Goal: Transaction & Acquisition: Obtain resource

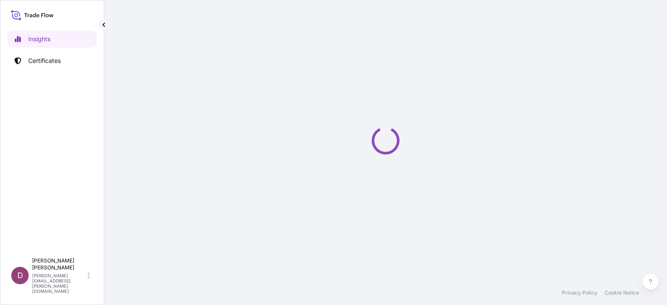
select select "2025"
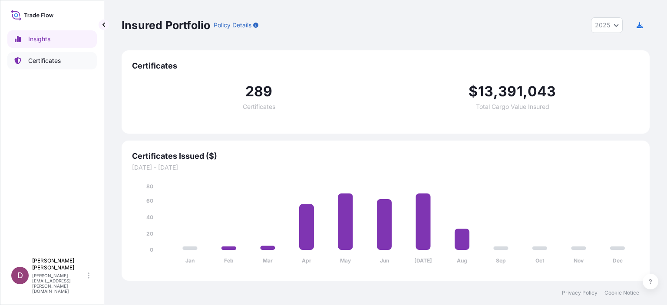
click at [38, 57] on p "Certificates" at bounding box center [44, 60] width 33 height 9
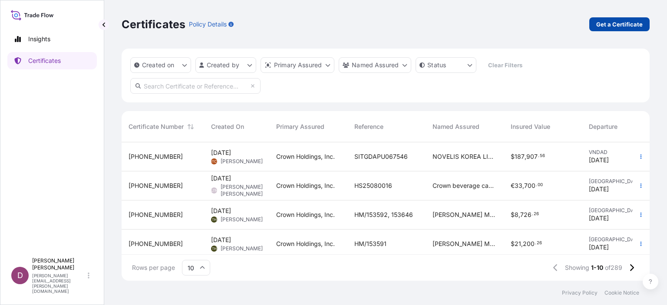
click at [621, 26] on p "Get a Certificate" at bounding box center [619, 24] width 46 height 9
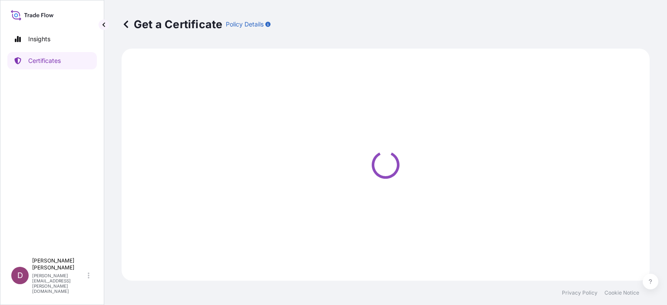
select select "Sea"
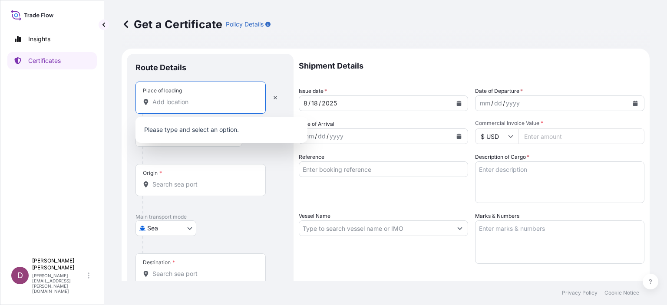
click at [169, 102] on input "Place of loading" at bounding box center [203, 102] width 102 height 9
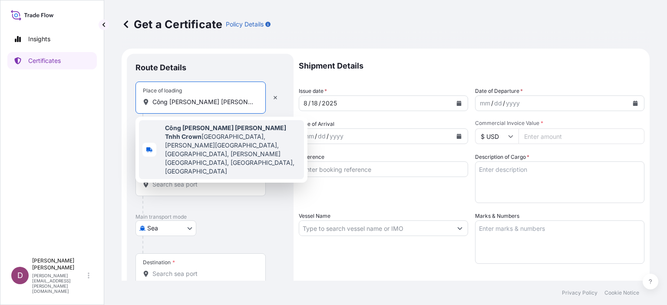
click at [202, 137] on span "Công Ty Liên Doanh Tnhh Crown Hà Nội, Quốc lộ 1A, Quất Động, Thường Tín, Hanoi,…" at bounding box center [232, 150] width 135 height 52
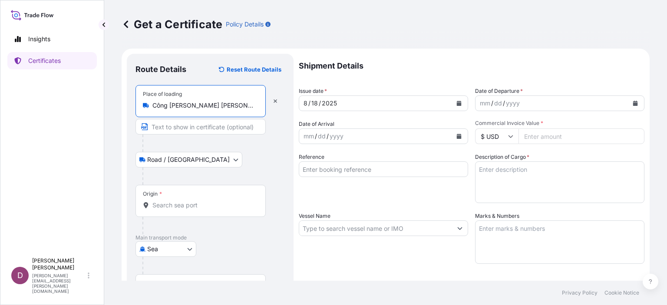
type input "Công Ty Liên Doanh Tnhh Crown Hà Nội, Quốc lộ 1A, Quất Động, Thường Tín, Hanoi,…"
click at [195, 128] on input "Text to appear on certificate" at bounding box center [200, 127] width 130 height 16
type input "Crown Beverage Cans Ha Noi., LTD"
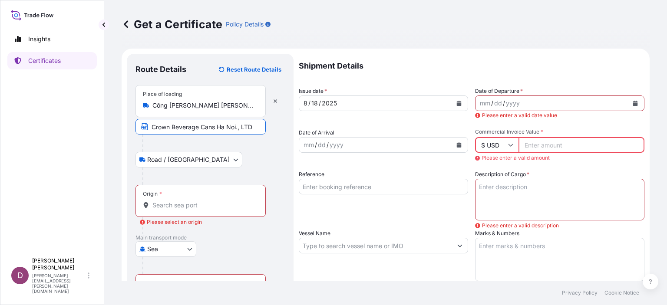
click at [256, 129] on input "Crown Beverage Cans Ha Noi., LTD" at bounding box center [200, 127] width 130 height 16
type input "Crown Beverage Cans Ha Noi., LTD - Km 24 National Highway 1, Thuong Phuc Commun…"
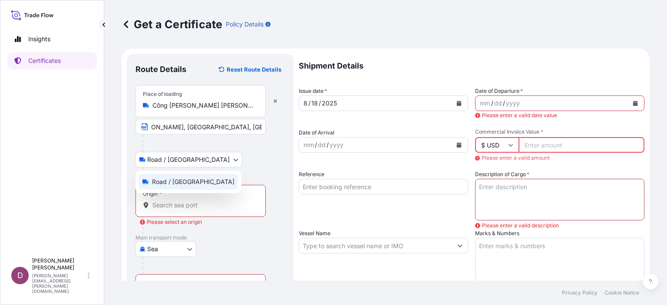
scroll to position [0, 0]
click at [190, 159] on body "Insights Certificates D Duong Vuong duong.vuong@crowncork.com.vn Get a Certific…" at bounding box center [333, 152] width 667 height 305
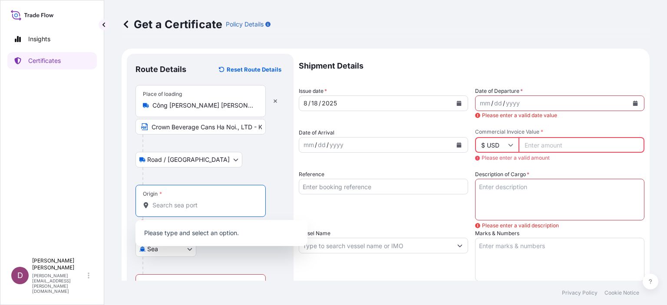
click at [180, 203] on input "Origin * Please select an origin" at bounding box center [203, 205] width 102 height 9
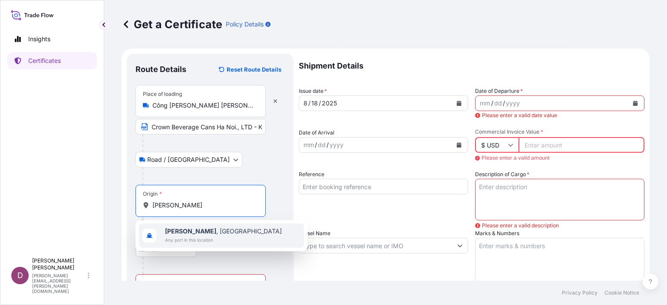
click at [190, 235] on span "Hai Phong , Vietnam" at bounding box center [223, 231] width 117 height 9
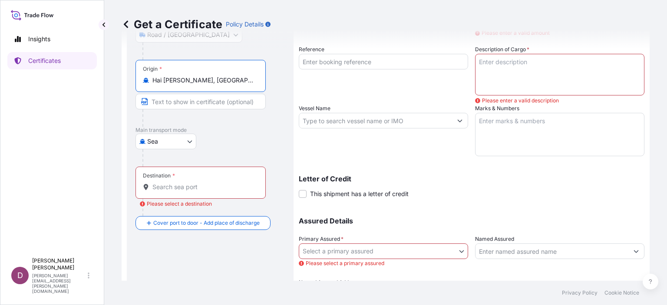
scroll to position [129, 0]
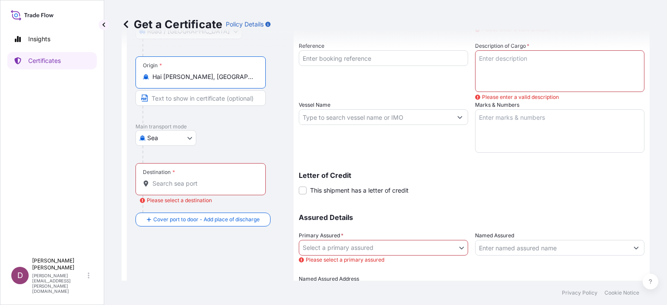
type input "Hai Phong, Vietnam"
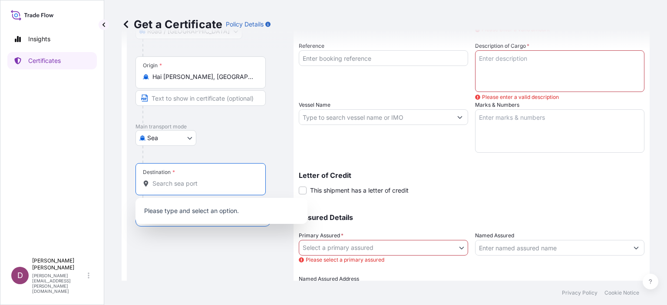
click at [166, 183] on input "Destination * Please select a destination" at bounding box center [203, 183] width 102 height 9
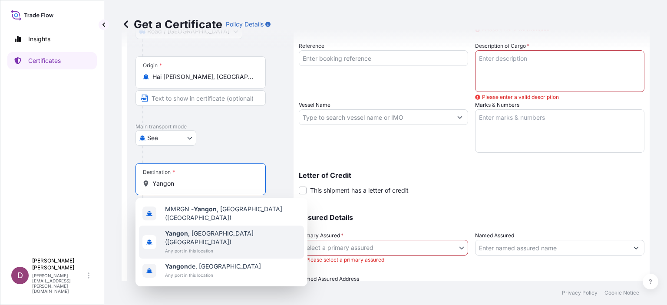
click at [198, 229] on span "Yangon , Myanmar (Burma)" at bounding box center [232, 237] width 135 height 17
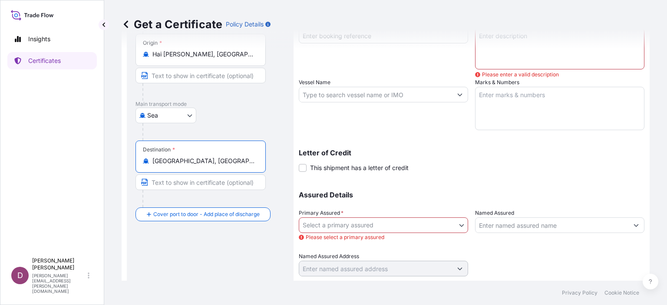
scroll to position [151, 0]
type input "Yangon, Myanmar (Burma)"
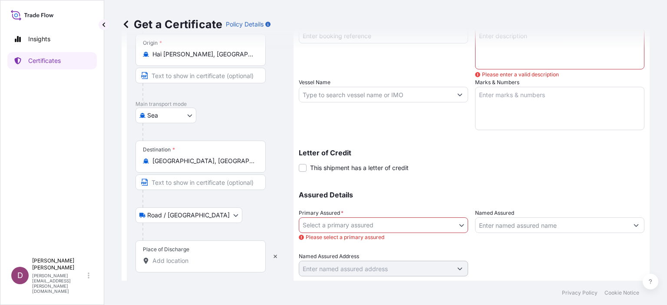
scroll to position [175, 0]
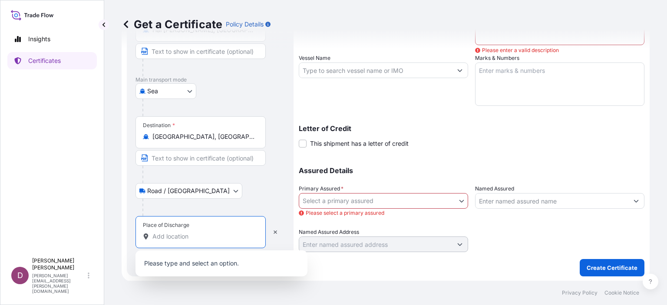
click at [196, 232] on input "Place of Discharge" at bounding box center [203, 236] width 102 height 9
type input "y"
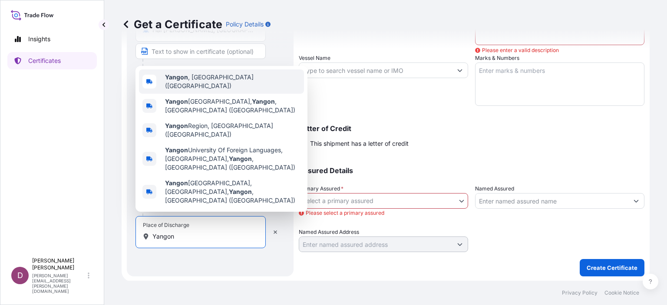
click at [185, 81] on b "Yangon" at bounding box center [176, 76] width 23 height 7
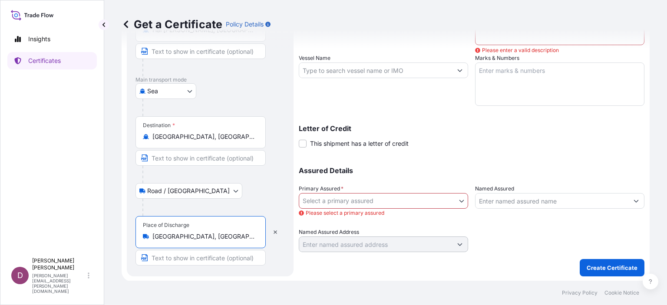
type input "Yangon, Myanmar (Burma)"
click at [232, 257] on input "Text to appear on certificate" at bounding box center [200, 258] width 130 height 16
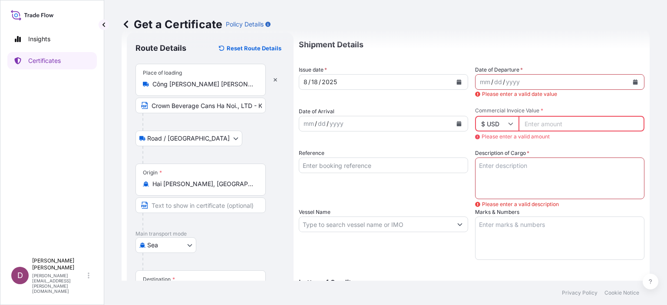
scroll to position [0, 0]
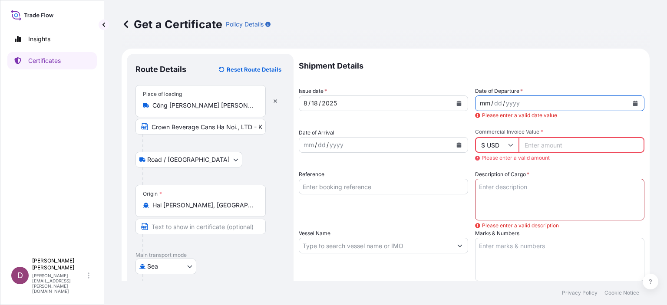
click at [479, 106] on div "mm" at bounding box center [485, 103] width 12 height 10
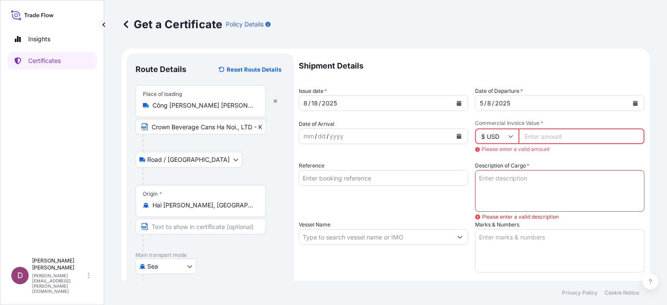
click at [530, 140] on input "Commercial Invoice Value *" at bounding box center [581, 137] width 126 height 16
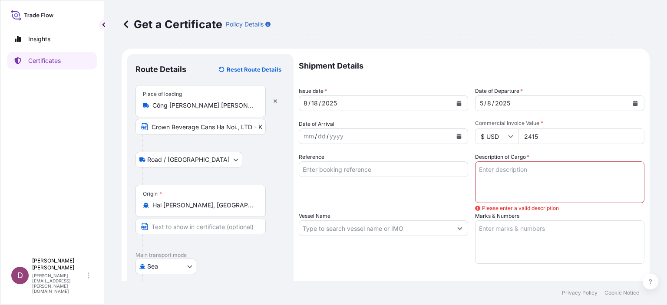
type input "24156"
type input "24156.20"
click at [377, 170] on input "Reference" at bounding box center [383, 170] width 169 height 16
type input "7261558120"
click at [479, 172] on textarea "Description of Cargo *" at bounding box center [559, 183] width 169 height 42
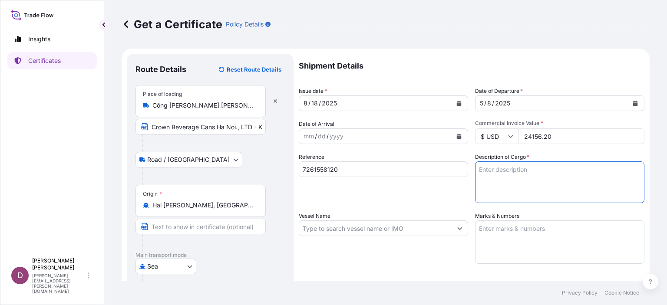
paste textarea "PACKING MATERIAL EMPTY CAN FOR SOFT DRINK (ALUMINIUM CAN) SIZE – 250ML LION"
type textarea "PACKING MATERIAL EMPTY CAN FOR SOFT DRINK (ALUMINIUM CAN) SIZE – 250ML LION"
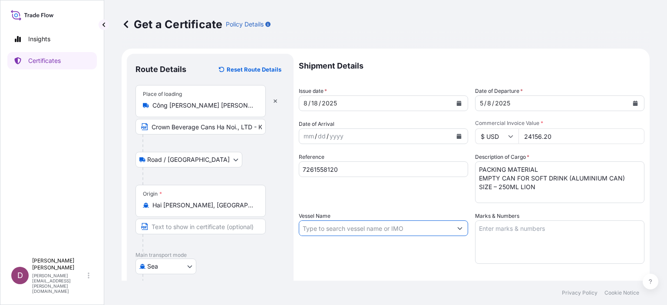
click at [340, 231] on input "Vessel Name" at bounding box center [375, 229] width 153 height 16
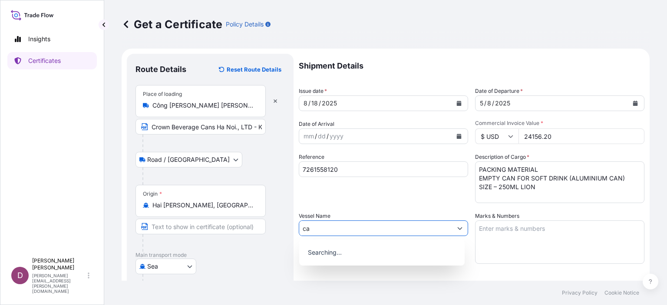
type input "c"
type input "CAPE FAWLEY 155S"
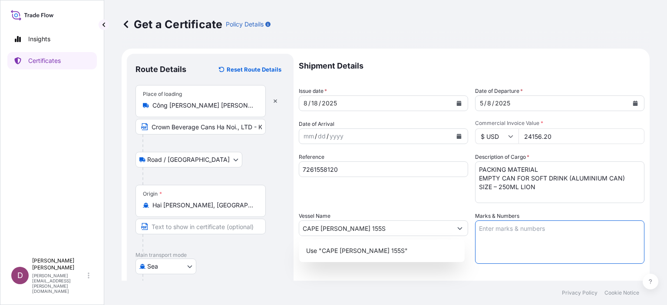
click at [493, 231] on textarea "Marks & Numbers" at bounding box center [559, 242] width 169 height 43
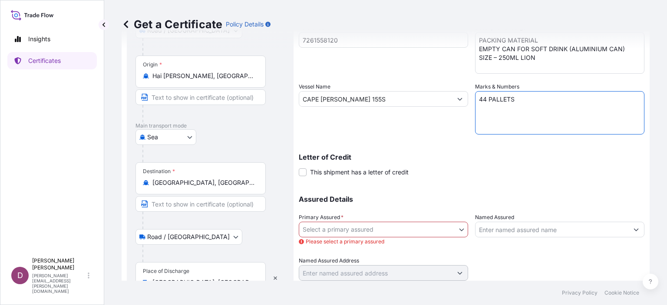
scroll to position [139, 0]
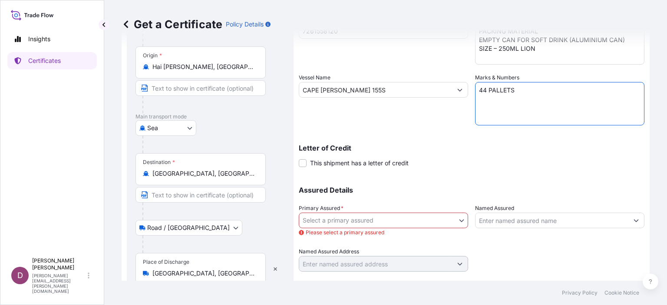
type textarea "44 PALLETS"
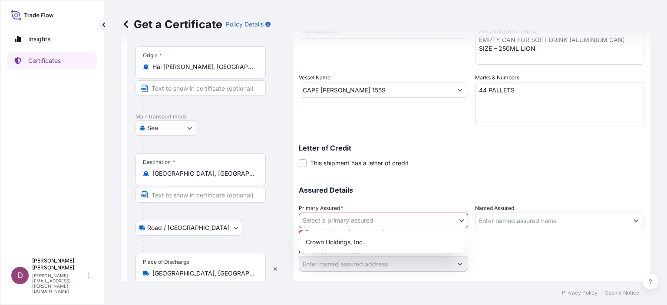
click at [458, 218] on body "Insights Certificates D Duong Vuong duong.vuong@crowncork.com.vn Get a Certific…" at bounding box center [333, 152] width 667 height 305
click at [359, 238] on div "Crown Holdings, Inc." at bounding box center [381, 242] width 159 height 16
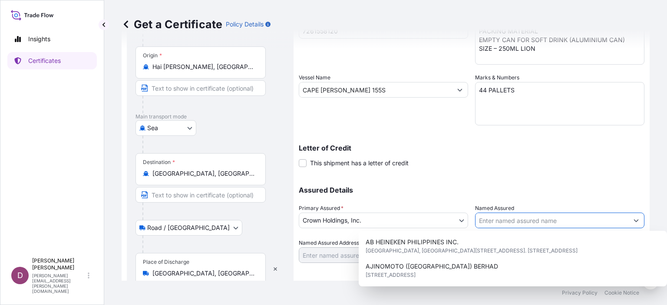
click at [516, 221] on input "Named Assured" at bounding box center [551, 221] width 153 height 16
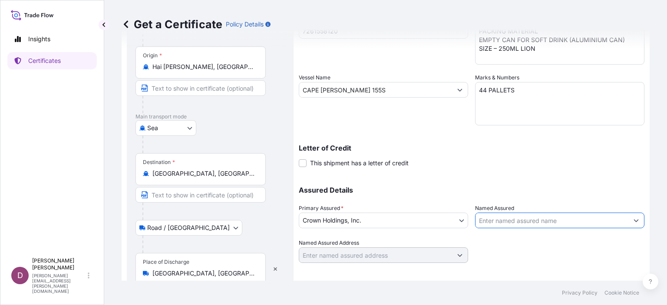
click at [634, 221] on icon "Show suggestions" at bounding box center [636, 221] width 5 height 3
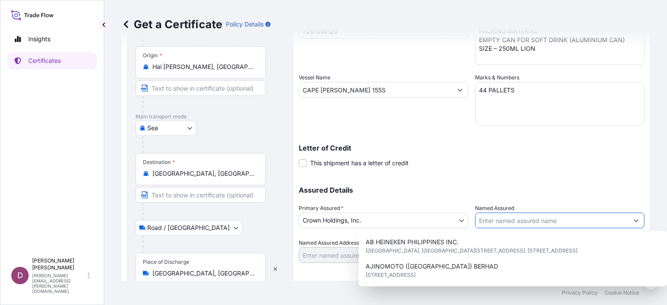
click at [634, 221] on icon "Show suggestions" at bounding box center [636, 221] width 5 height 3
drag, startPoint x: 556, startPoint y: 221, endPoint x: 467, endPoint y: 220, distance: 89.0
click at [467, 220] on div "Assured Details Primary Assured * Crown Holdings, Inc. Crown Holdings, Inc. Nam…" at bounding box center [472, 219] width 346 height 87
drag, startPoint x: 474, startPoint y: 220, endPoint x: 517, endPoint y: 223, distance: 42.7
click at [517, 223] on input "Named Assured" at bounding box center [551, 221] width 153 height 16
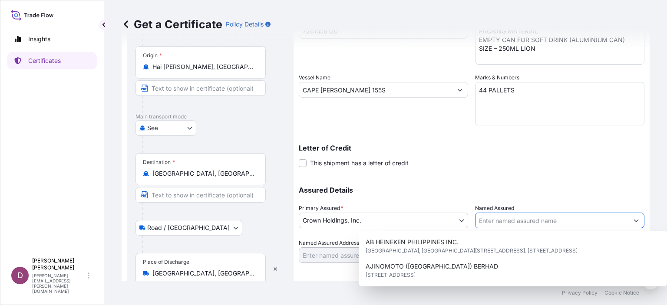
drag, startPoint x: 563, startPoint y: 220, endPoint x: 495, endPoint y: 222, distance: 67.8
click at [495, 222] on input "Named Assured" at bounding box center [551, 221] width 153 height 16
drag, startPoint x: 476, startPoint y: 219, endPoint x: 525, endPoint y: 216, distance: 48.8
click at [527, 220] on input "Named Assured" at bounding box center [551, 221] width 153 height 16
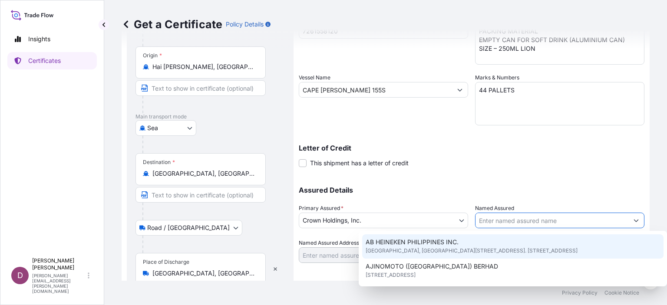
click at [570, 221] on input "Named Assured" at bounding box center [551, 221] width 153 height 16
drag, startPoint x: 570, startPoint y: 221, endPoint x: 459, endPoint y: 220, distance: 111.2
click at [459, 220] on div "Assured Details Primary Assured * Crown Holdings, Inc. Crown Holdings, Inc. Nam…" at bounding box center [472, 219] width 346 height 87
drag, startPoint x: 477, startPoint y: 219, endPoint x: 543, endPoint y: 218, distance: 66.0
click at [546, 219] on input "Named Assured" at bounding box center [551, 221] width 153 height 16
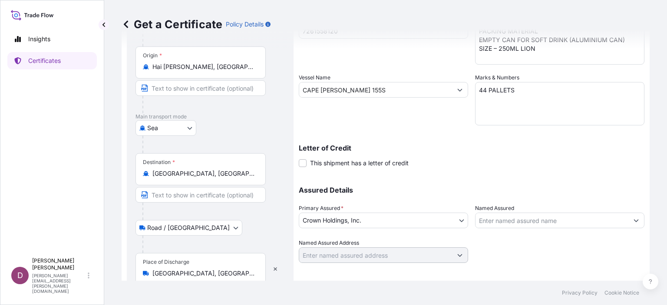
click at [470, 206] on div "Assured Details Primary Assured * Crown Holdings, Inc. Crown Holdings, Inc. Nam…" at bounding box center [472, 219] width 346 height 87
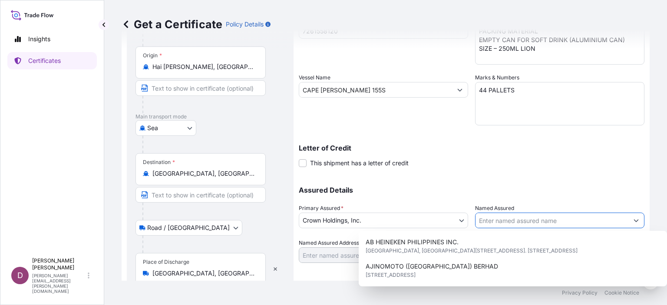
drag, startPoint x: 476, startPoint y: 218, endPoint x: 535, endPoint y: 215, distance: 59.5
click at [541, 218] on input "Named Assured" at bounding box center [551, 221] width 153 height 16
click at [475, 208] on label "Named Assured" at bounding box center [494, 208] width 39 height 9
click at [475, 213] on input "Named Assured" at bounding box center [551, 221] width 153 height 16
click at [475, 208] on label "Named Assured" at bounding box center [494, 208] width 39 height 9
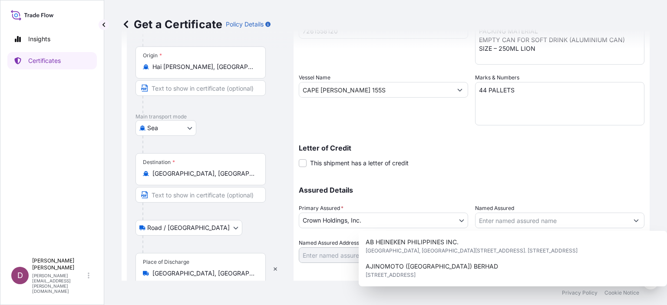
click at [475, 213] on input "Named Assured" at bounding box center [551, 221] width 153 height 16
click at [475, 208] on label "Named Assured" at bounding box center [494, 208] width 39 height 9
click at [475, 213] on input "Named Assured" at bounding box center [551, 221] width 153 height 16
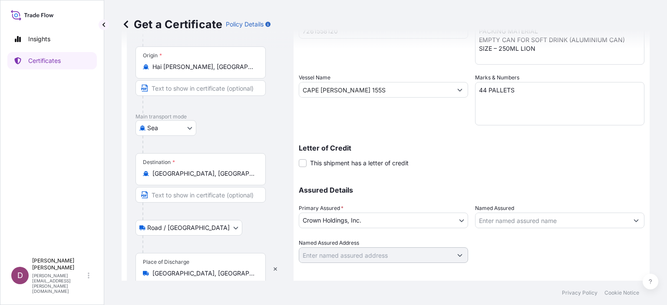
click at [520, 207] on div "Named Assured" at bounding box center [559, 216] width 169 height 24
drag, startPoint x: 515, startPoint y: 206, endPoint x: 467, endPoint y: 208, distance: 48.2
click at [467, 208] on div "Assured Details Primary Assured * Crown Holdings, Inc. Crown Holdings, Inc. Nam…" at bounding box center [472, 219] width 346 height 87
copy div "Crown Holdings, Inc. Named Assured"
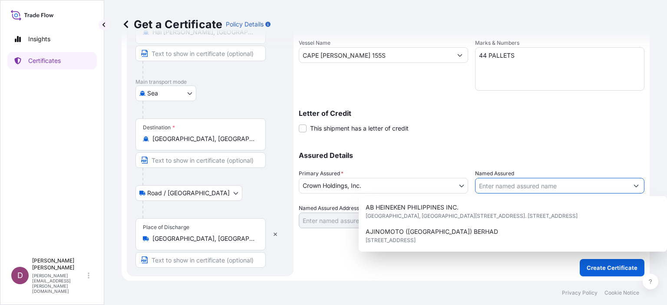
click at [507, 192] on input "Named Assured" at bounding box center [551, 186] width 153 height 16
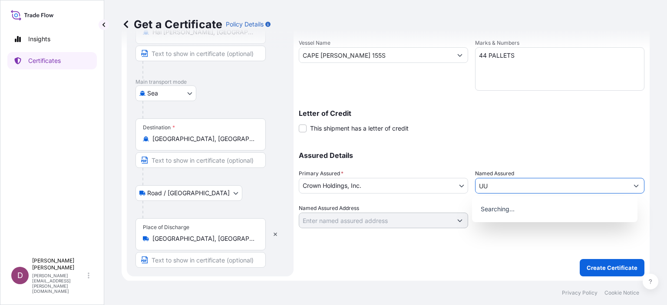
type input "U"
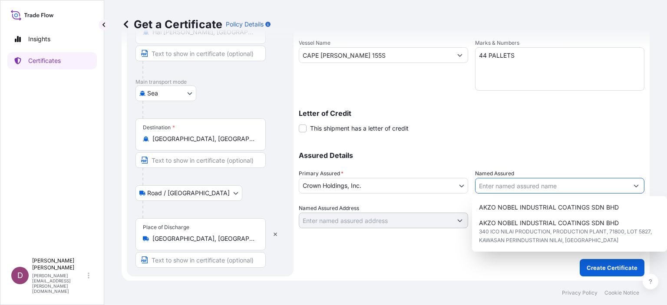
type input "Ủ"
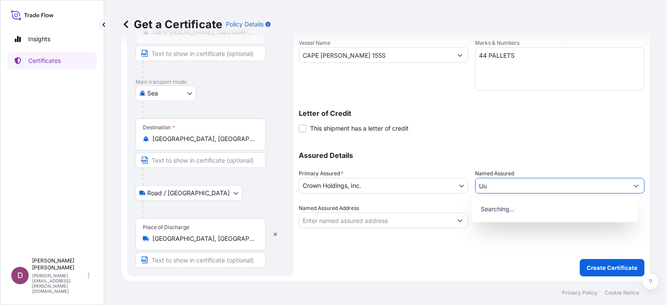
type input "U"
type input "e"
type input "ẻ"
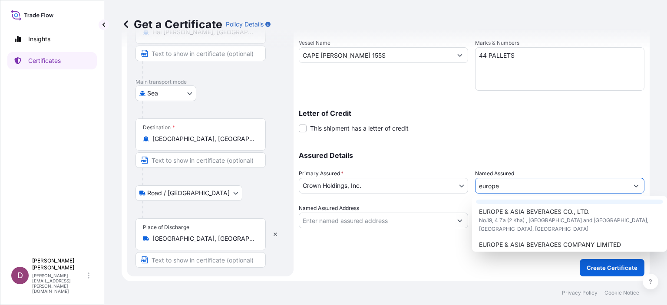
scroll to position [21, 0]
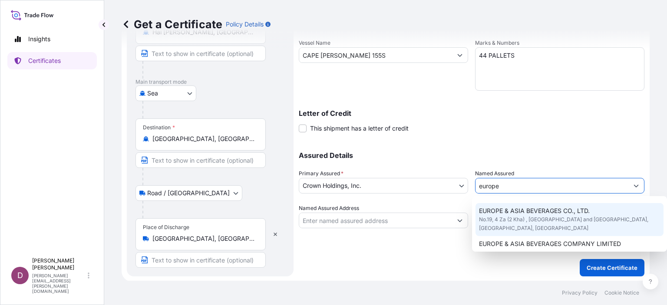
click at [531, 215] on span "EUROPE & ASIA BEVERAGES CO., LTD." at bounding box center [534, 211] width 111 height 9
type input "EUROPE & ASIA BEVERAGES CO., LTD."
type input "No.19, 4 Za (2 Kha) , Corner of Baho Road and Nilar Street Hlaing Township"
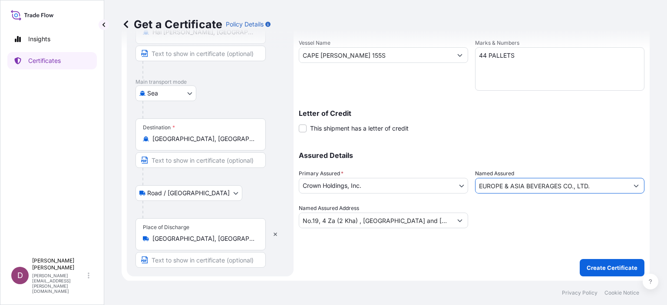
type input "EUROPE & ASIA BEVERAGES CO., LTD."
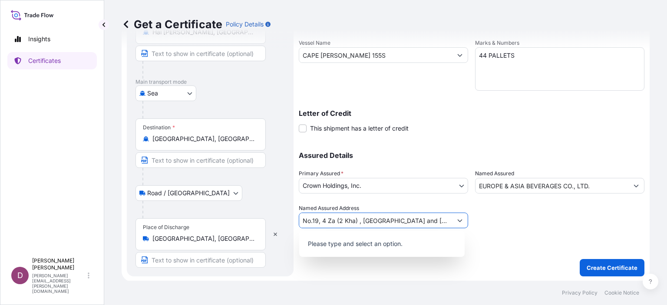
scroll to position [0, 73]
click at [457, 220] on icon "Show suggestions" at bounding box center [459, 220] width 5 height 5
type input "No.19, 4 Za (2 Kha) , Corner of Baho Road and Nilar Street Hlaing Township, Yan…"
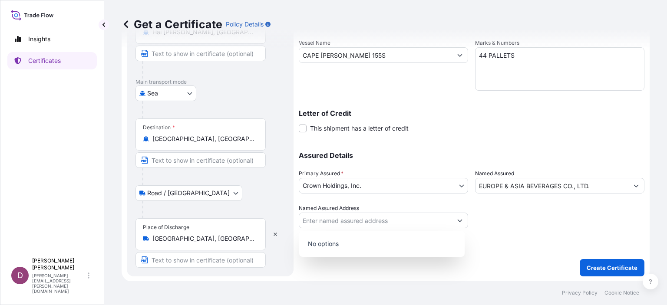
click at [364, 206] on div "Named Assured Address" at bounding box center [383, 216] width 169 height 24
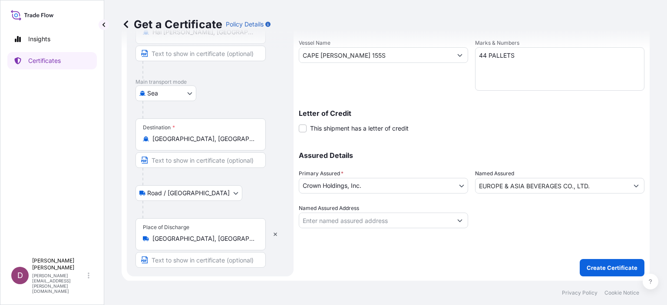
drag, startPoint x: 389, startPoint y: 206, endPoint x: 346, endPoint y: 204, distance: 43.1
click at [346, 204] on div "Named Assured Address" at bounding box center [383, 216] width 169 height 24
click at [369, 205] on div "Named Assured Address" at bounding box center [383, 216] width 169 height 24
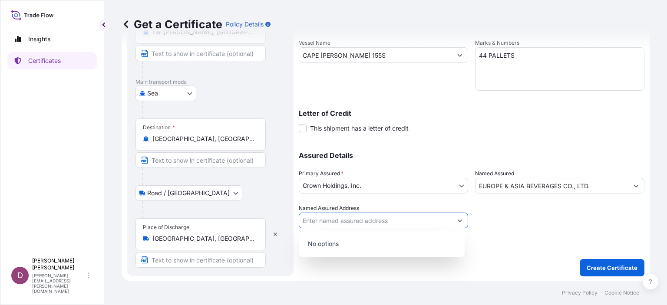
click at [458, 220] on icon "Show suggestions" at bounding box center [460, 221] width 5 height 3
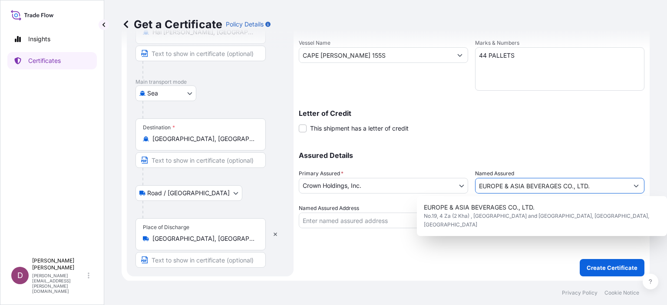
click at [593, 185] on input "EUROPE & ASIA BEVERAGES CO., LTD." at bounding box center [551, 186] width 153 height 16
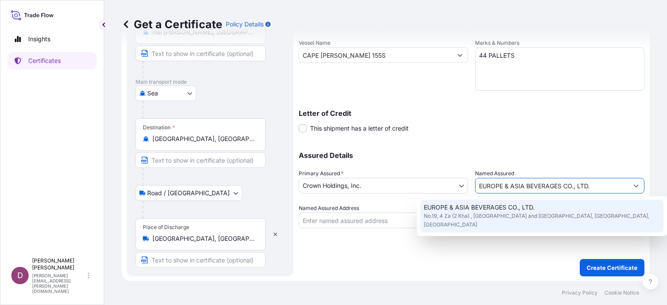
click at [508, 211] on span "EUROPE & ASIA BEVERAGES CO., LTD." at bounding box center [479, 207] width 111 height 9
type input "No.19, 4 Za (2 Kha) , Corner of Baho Road and Nilar Street Hlaing Township"
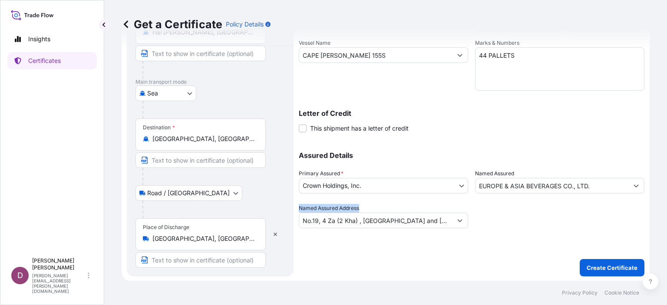
drag, startPoint x: 362, startPoint y: 207, endPoint x: 299, endPoint y: 206, distance: 63.4
click at [299, 206] on div "Named Assured Address No.19, 4 Za (2 Kha) , Corner of Baho Road and Nilar Stree…" at bounding box center [383, 216] width 169 height 24
copy label "Named Assured Address"
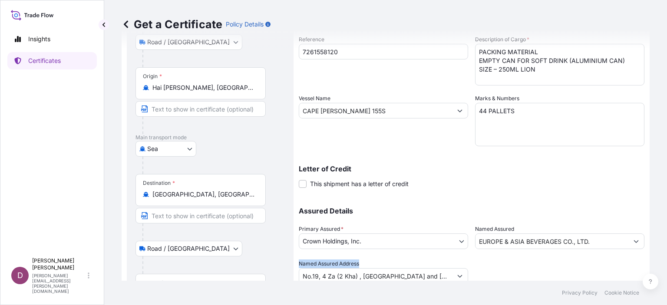
scroll to position [173, 0]
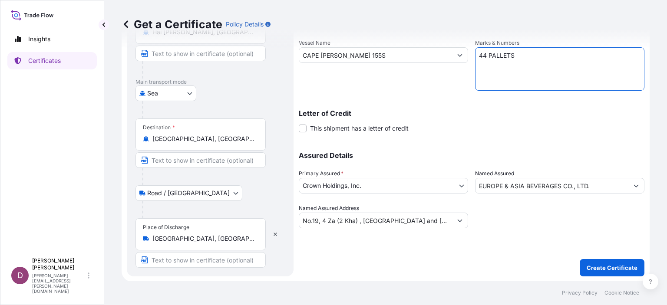
click at [541, 65] on textarea "44 PALLETS" at bounding box center [559, 68] width 169 height 43
click at [370, 54] on input "CAPE FAWLEY 155S" at bounding box center [375, 55] width 153 height 16
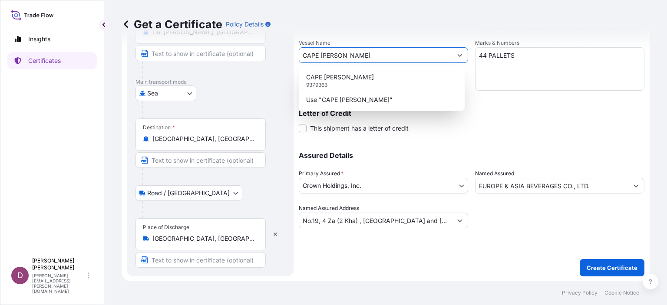
type input "CAPE FAWLEY"
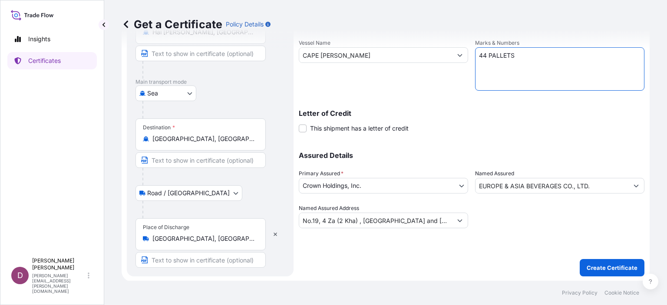
click at [515, 57] on textarea "44 PALLETS" at bounding box center [559, 68] width 169 height 43
type textarea "4"
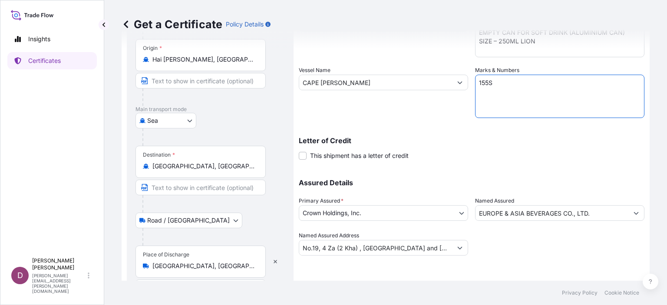
scroll to position [145, 0]
type textarea "155S"
click at [446, 248] on input "No.19, 4 Za (2 Kha) , Corner of Baho Road and Nilar Street Hlaing Township" at bounding box center [375, 249] width 153 height 16
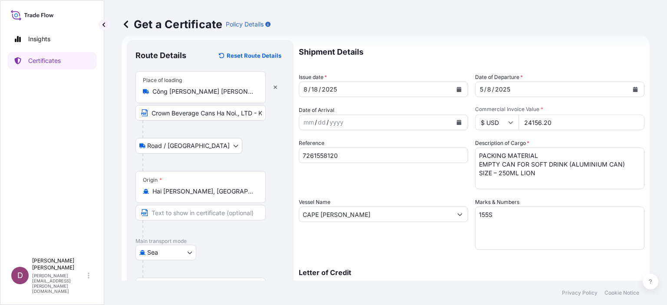
scroll to position [0, 0]
click at [479, 90] on div "5" at bounding box center [481, 89] width 5 height 10
click at [479, 89] on div "5" at bounding box center [481, 89] width 5 height 10
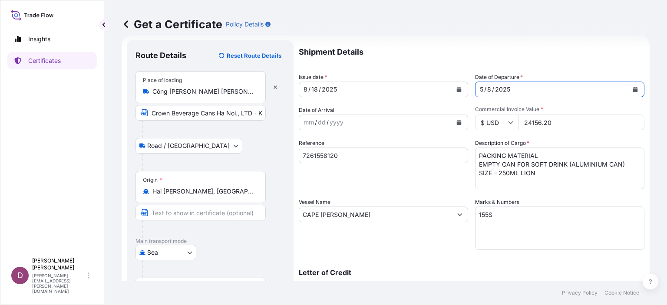
click at [479, 89] on div "5" at bounding box center [481, 89] width 5 height 10
click at [633, 88] on icon "Calendar" at bounding box center [635, 89] width 5 height 5
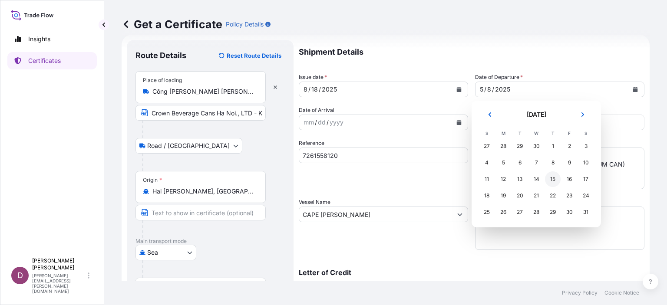
click at [551, 179] on div "15" at bounding box center [553, 180] width 16 height 16
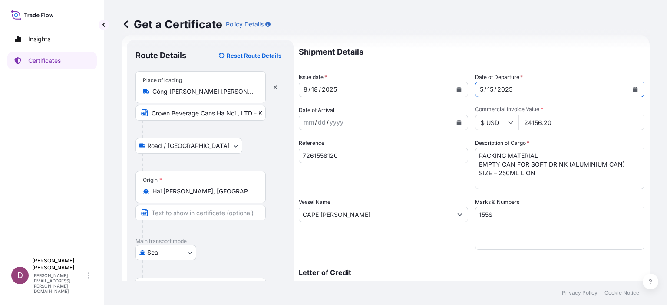
click at [633, 88] on icon "Calendar" at bounding box center [635, 89] width 5 height 5
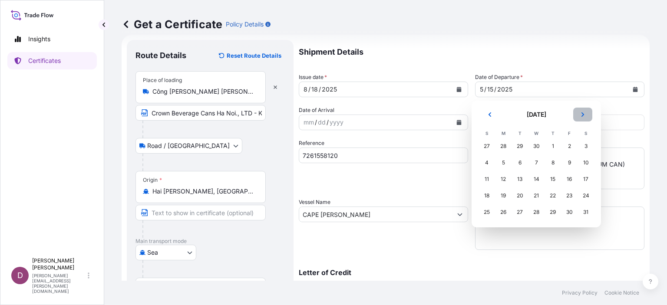
click at [580, 116] on icon "Next" at bounding box center [582, 114] width 5 height 5
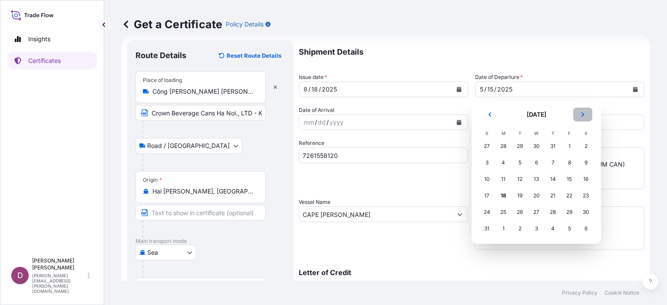
click at [580, 116] on icon "Next" at bounding box center [582, 114] width 5 height 5
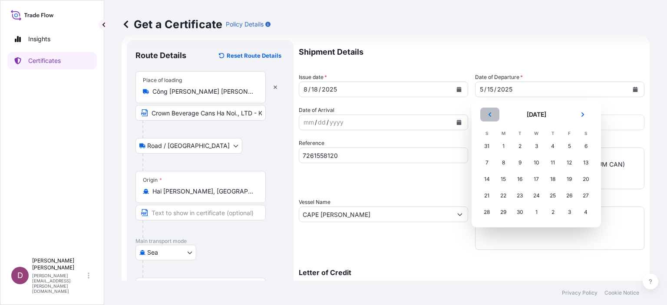
click at [491, 110] on button "Previous" at bounding box center [489, 115] width 19 height 14
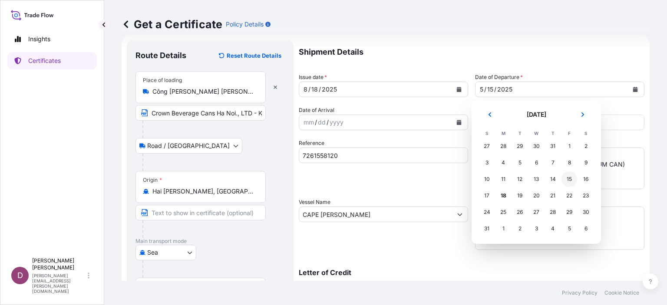
click at [567, 178] on div "15" at bounding box center [569, 180] width 16 height 16
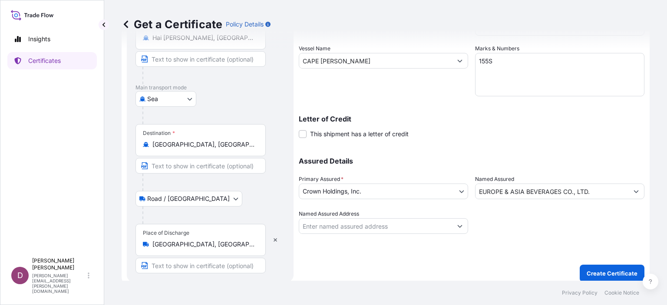
scroll to position [173, 0]
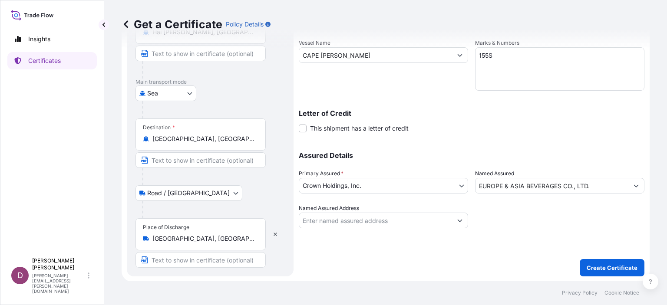
click at [542, 185] on input "EUROPE & ASIA BEVERAGES CO., LTD." at bounding box center [551, 186] width 153 height 16
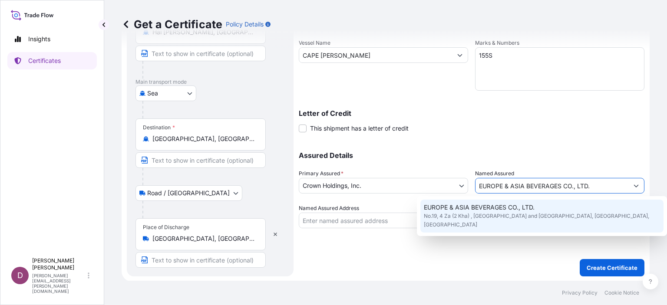
click at [510, 208] on span "EUROPE & ASIA BEVERAGES CO., LTD." at bounding box center [479, 207] width 111 height 9
type input "No.19, 4 Za (2 Kha) , Corner of Baho Road and Nilar Street Hlaing Township"
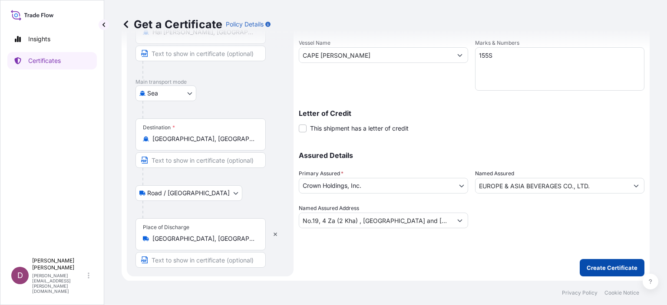
click at [599, 269] on p "Create Certificate" at bounding box center [612, 268] width 51 height 9
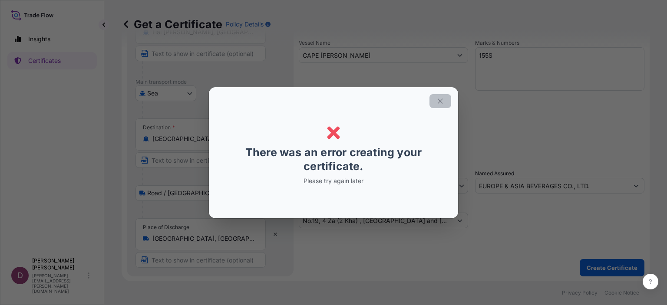
click at [441, 100] on icon "button" at bounding box center [440, 101] width 8 height 8
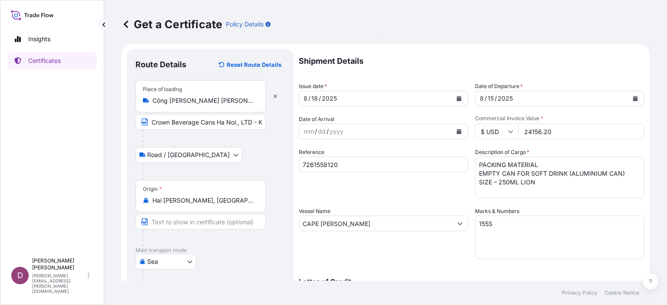
scroll to position [5, 0]
click at [304, 134] on div "mm" at bounding box center [309, 131] width 12 height 10
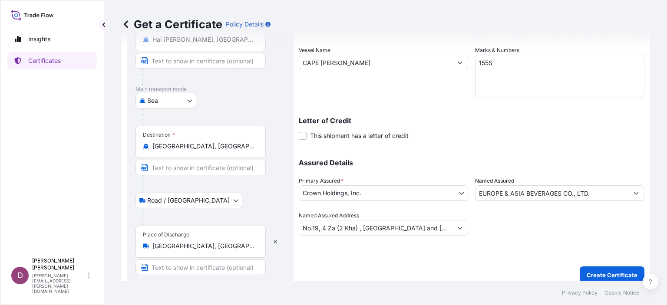
scroll to position [173, 0]
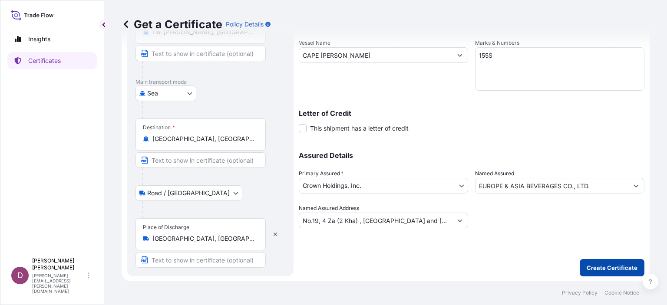
click at [608, 274] on button "Create Certificate" at bounding box center [612, 267] width 65 height 17
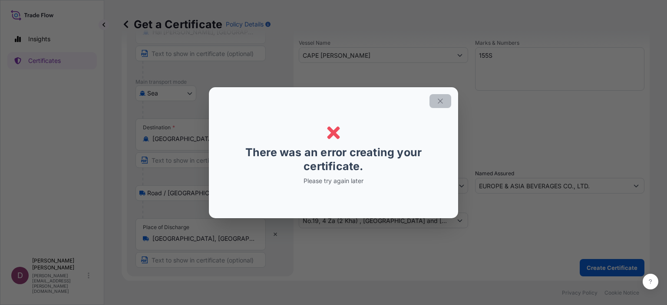
click at [440, 104] on icon "button" at bounding box center [440, 101] width 8 height 8
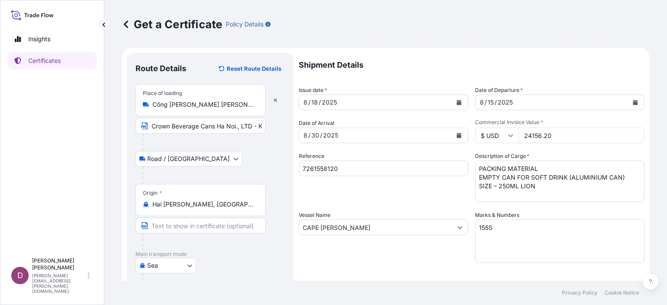
scroll to position [0, 0]
click at [440, 104] on div "8 / 18 / 2025" at bounding box center [375, 104] width 153 height 16
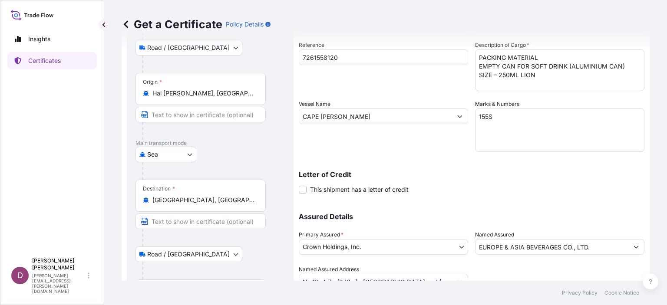
scroll to position [119, 0]
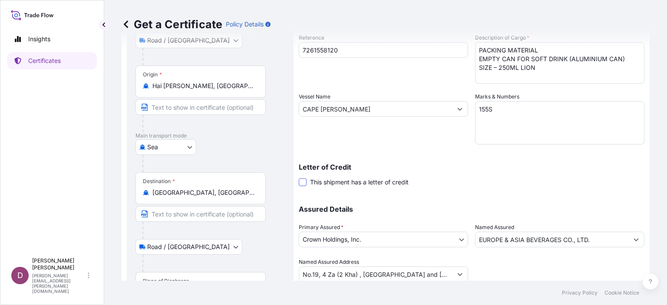
click at [301, 184] on span at bounding box center [303, 182] width 8 height 8
click at [299, 178] on input "This shipment has a letter of credit" at bounding box center [299, 178] width 0 height 0
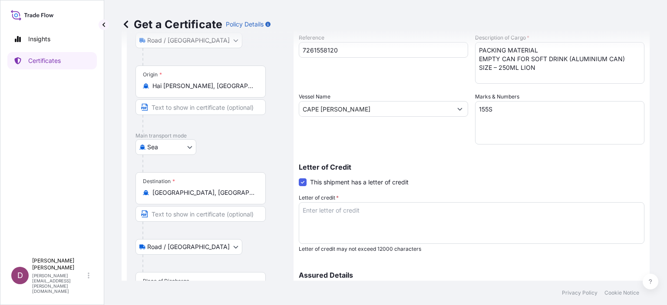
click at [301, 184] on span at bounding box center [303, 182] width 8 height 8
click at [299, 178] on input "This shipment has a letter of credit" at bounding box center [299, 178] width 0 height 0
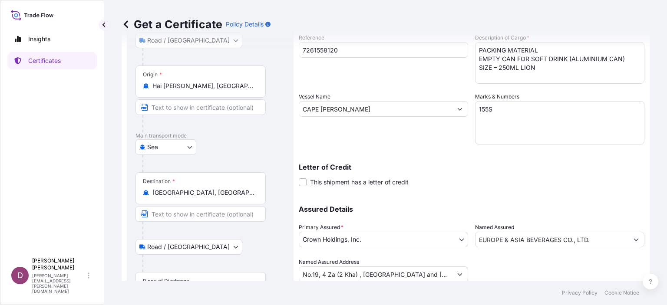
scroll to position [173, 0]
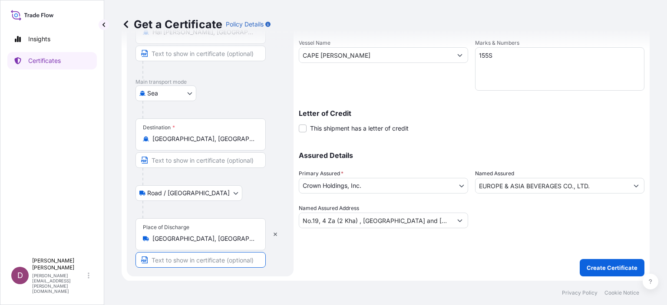
click at [195, 261] on input "Text to appear on certificate" at bounding box center [200, 260] width 130 height 16
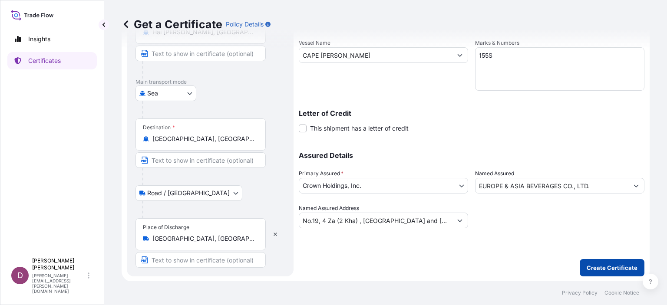
click at [606, 264] on p "Create Certificate" at bounding box center [612, 268] width 51 height 9
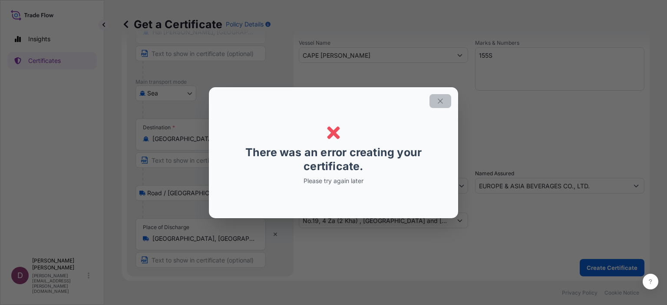
click at [441, 99] on icon "button" at bounding box center [440, 101] width 8 height 8
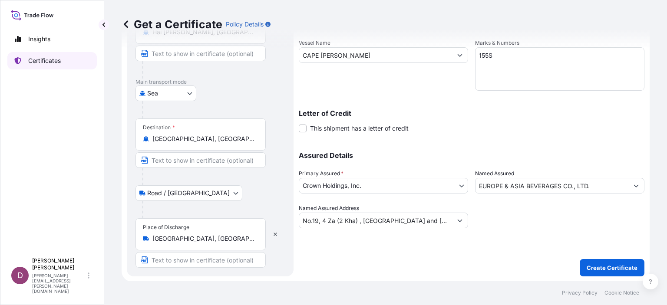
click at [67, 62] on link "Certificates" at bounding box center [51, 60] width 89 height 17
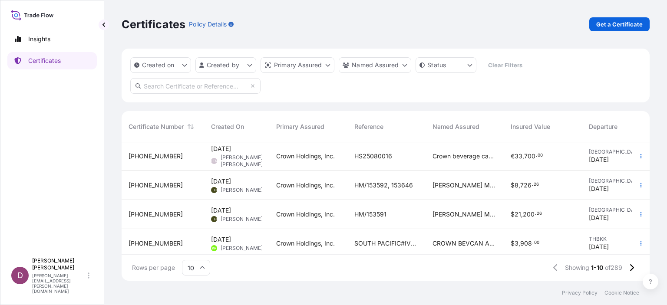
scroll to position [30, 0]
click at [153, 89] on input "text" at bounding box center [195, 86] width 130 height 16
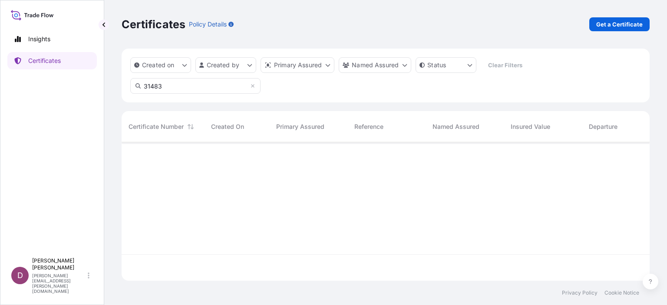
scroll to position [0, 0]
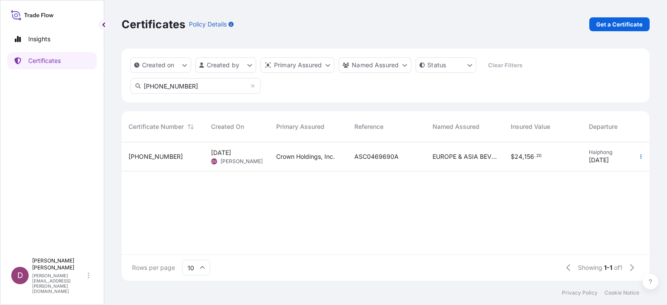
type input "31483-237-1"
click at [231, 155] on span "Jul 15, 2025" at bounding box center [221, 153] width 20 height 9
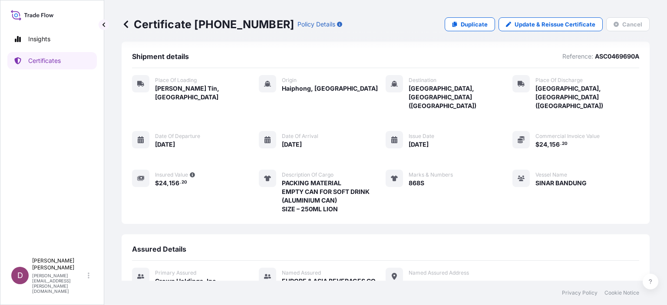
scroll to position [17, 0]
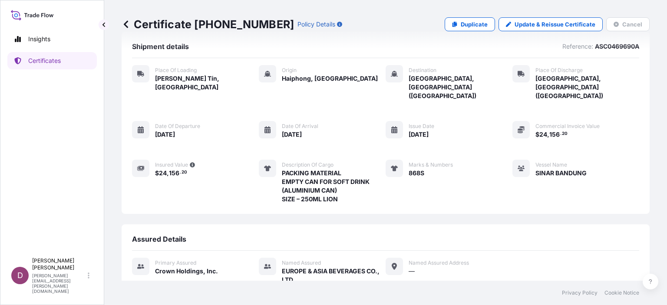
click at [298, 28] on p "Policy Details" at bounding box center [316, 24] width 38 height 9
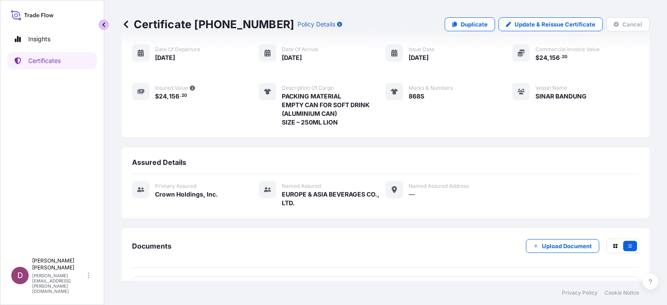
scroll to position [102, 0]
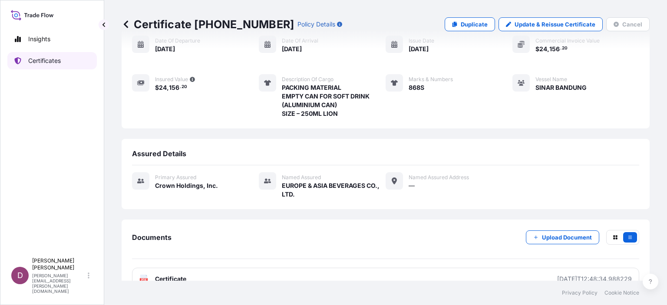
click at [40, 57] on p "Certificates" at bounding box center [44, 60] width 33 height 9
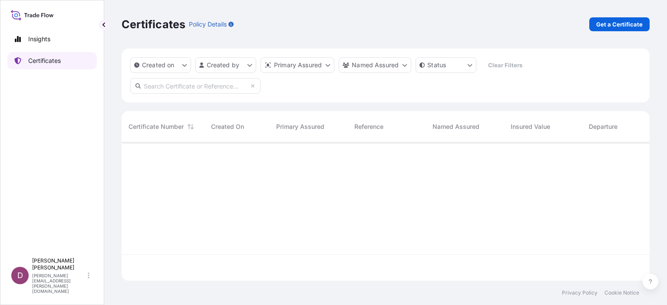
scroll to position [137, 521]
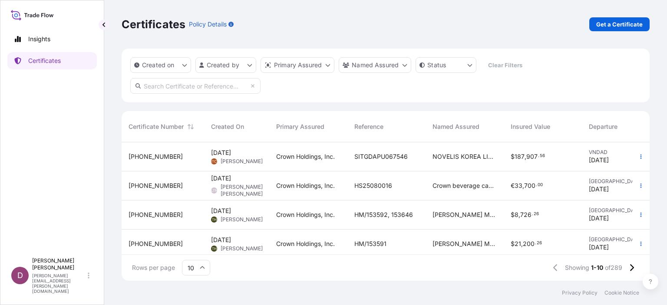
click at [462, 159] on span "NOVELIS KOREA LIMITED" at bounding box center [464, 156] width 64 height 9
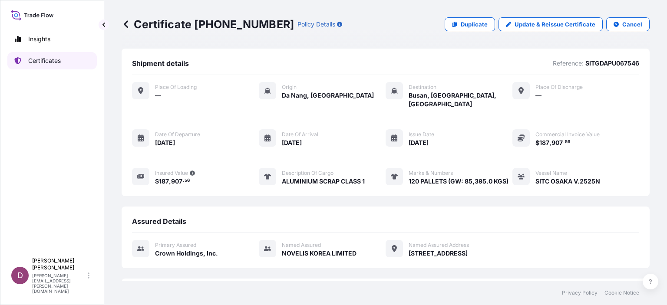
click at [46, 60] on p "Certificates" at bounding box center [44, 60] width 33 height 9
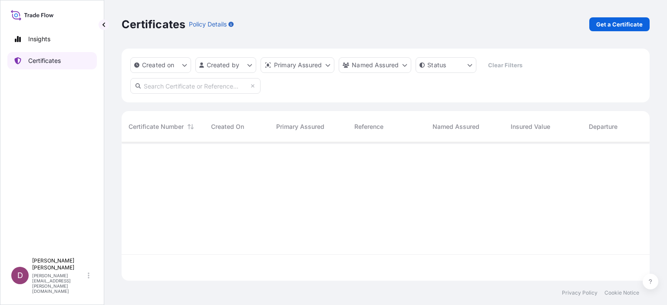
scroll to position [137, 521]
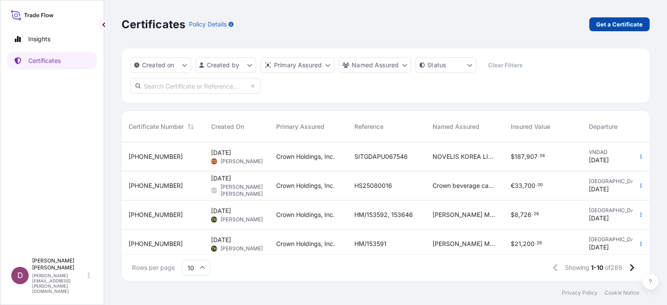
click at [617, 26] on p "Get a Certificate" at bounding box center [619, 24] width 46 height 9
select select "Sea"
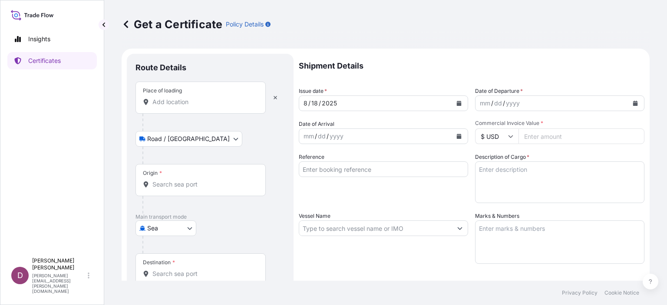
click at [204, 102] on input "Place of loading" at bounding box center [203, 102] width 102 height 9
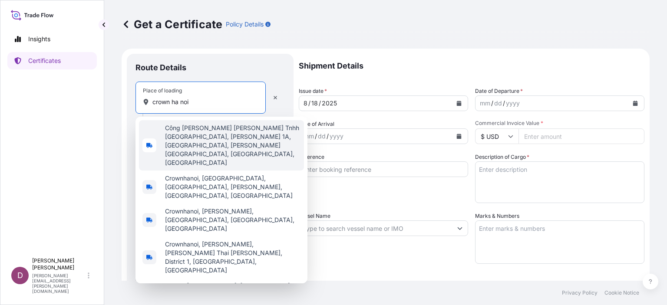
click at [201, 133] on span "Công Ty Liên Doanh Tnhh Crown Hà Nội, Quốc lộ 1A, Quất Động, Thường Tín, Hanoi,…" at bounding box center [232, 145] width 135 height 43
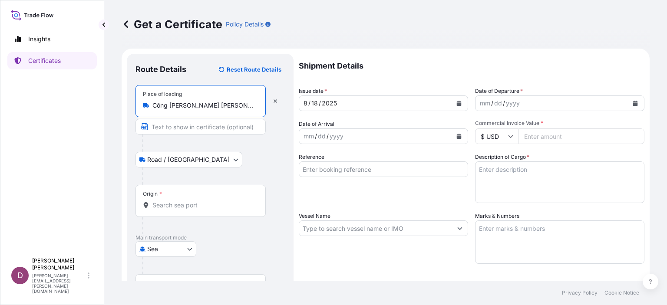
type input "Công Ty Liên Doanh Tnhh Crown Hà Nội, Quốc lộ 1A, Quất Động, Thường Tín, Hanoi,…"
click at [188, 126] on input "Text to appear on certificate" at bounding box center [200, 127] width 130 height 16
type input "Crown Beverage Cans Ha Noi., LTD"
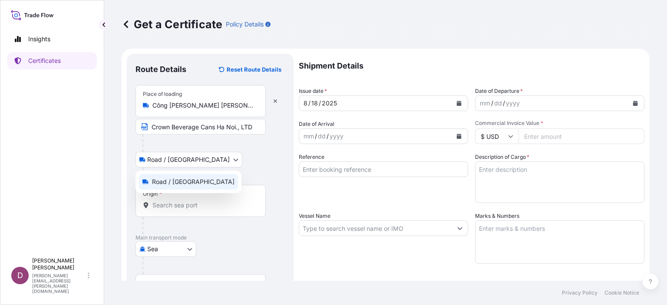
click at [190, 158] on body "Insights Certificates D Duong Vuong duong.vuong@crowncork.com.vn Get a Certific…" at bounding box center [333, 152] width 667 height 305
click at [181, 180] on span "Road / Inland" at bounding box center [193, 182] width 83 height 9
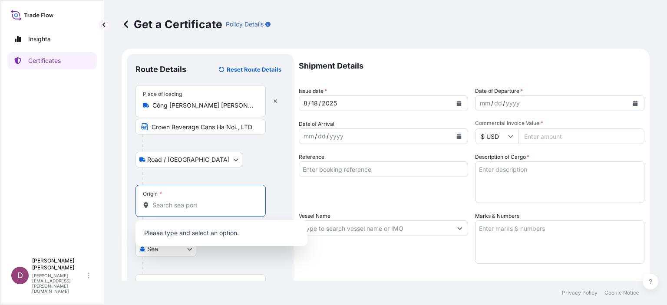
click at [167, 204] on input "Origin *" at bounding box center [203, 205] width 102 height 9
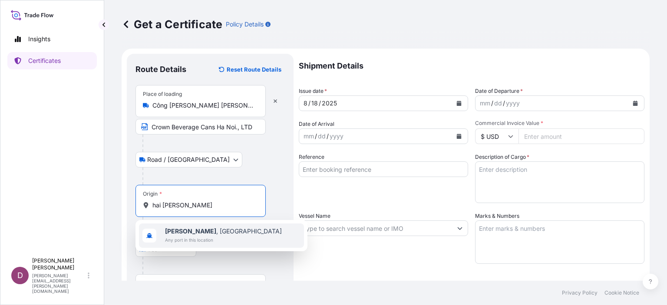
click at [177, 236] on span "Any port in this location" at bounding box center [223, 240] width 117 height 9
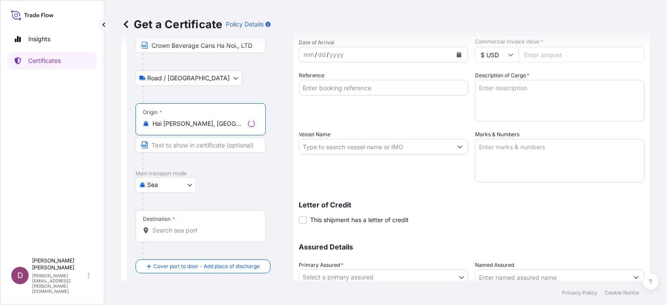
scroll to position [84, 0]
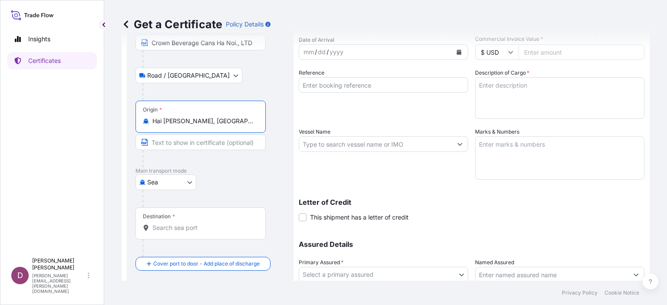
type input "Hai Phong, Vietnam"
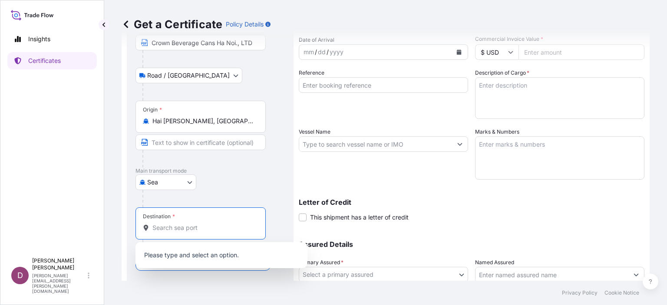
click at [170, 229] on input "Destination *" at bounding box center [203, 228] width 102 height 9
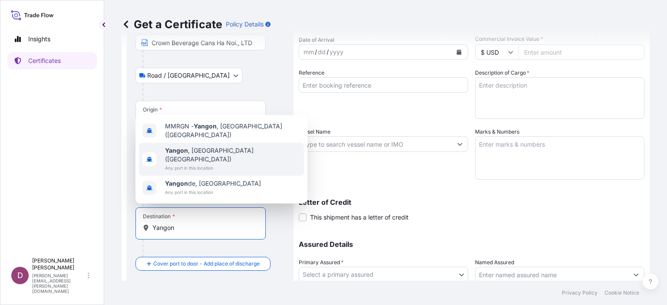
click at [192, 168] on span "Any port in this location" at bounding box center [232, 168] width 135 height 9
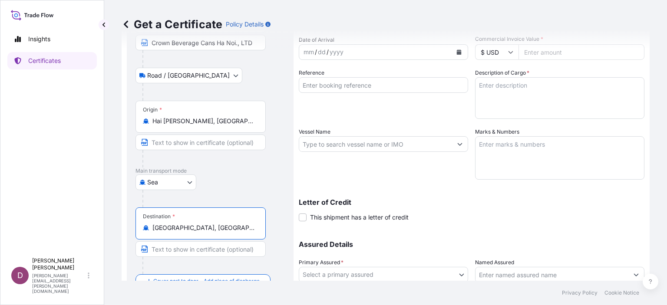
type input "Yangon, Myanmar (Burma)"
click at [219, 232] on div "Destination * Yangon, Myanmar (Burma)" at bounding box center [200, 224] width 130 height 32
click at [219, 232] on input "Yangon, Myanmar (Burma)" at bounding box center [203, 228] width 102 height 9
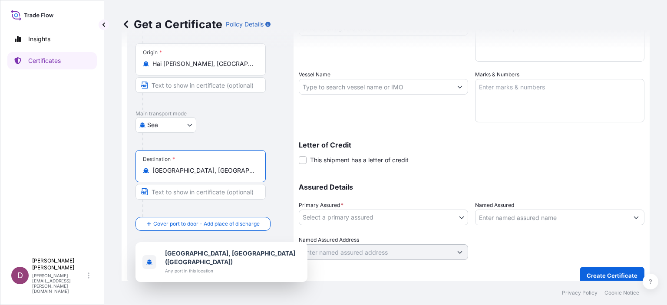
scroll to position [149, 0]
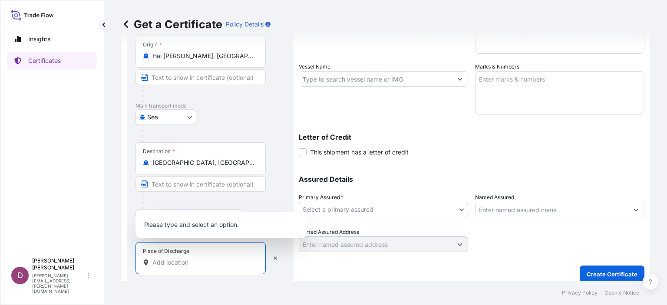
click at [195, 263] on input "Place of Discharge" at bounding box center [203, 262] width 102 height 9
type input "y"
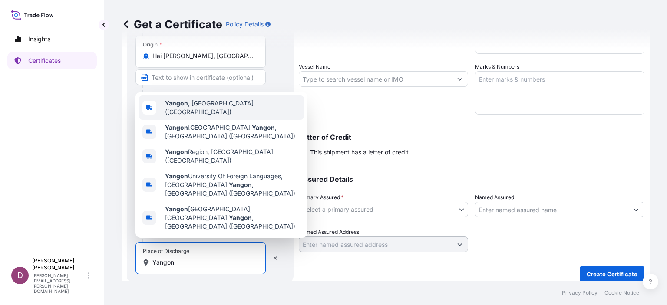
click at [163, 120] on div "Yangon , Myanmar (Burma)" at bounding box center [221, 108] width 165 height 24
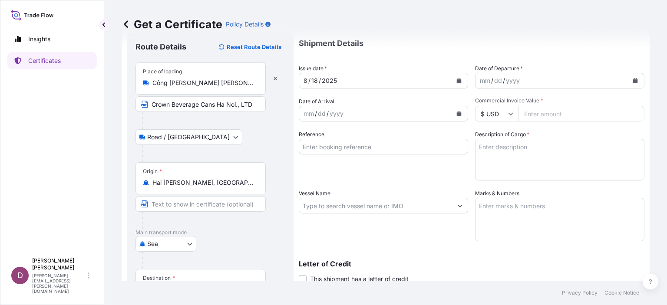
scroll to position [0, 0]
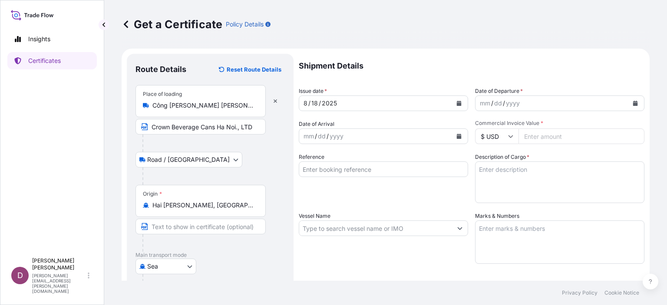
type input "Yangon, Myanmar (Burma)"
click at [479, 104] on div "mm" at bounding box center [485, 103] width 12 height 10
click at [354, 135] on div "mm / dd / yyyy" at bounding box center [375, 137] width 153 height 16
click at [528, 136] on input "Commercial Invoice Value *" at bounding box center [581, 137] width 126 height 16
type input "24156"
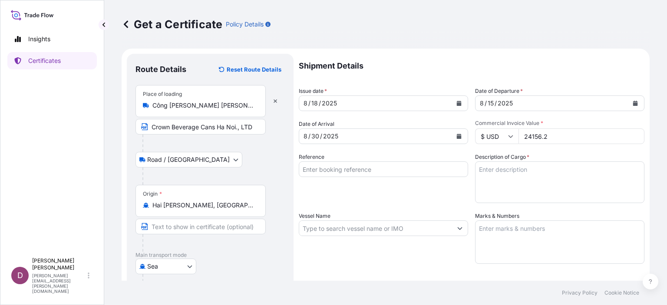
type input "24156.2"
click at [410, 170] on input "Reference" at bounding box center [383, 170] width 169 height 16
type input "7261558120"
click at [492, 174] on textarea "Description of Cargo *" at bounding box center [559, 183] width 169 height 42
paste textarea "PACKING MATERIAL EMPTY CAN FOR SOFT DRINK (ALUMINIUM CAN) SIZE – 250ML LION"
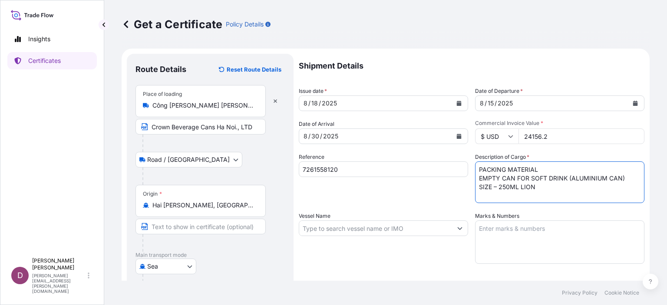
click at [482, 171] on textarea "PACKING MATERIAL EMPTY CAN FOR SOFT DRINK (ALUMINIUM CAN) SIZE – 250ML LION" at bounding box center [559, 183] width 169 height 42
type textarea "PACKING MATERIAL EMPTY CAN FOR SOFT DRINK (ALUMINIUM CAN) SIZE – 250ML LION"
click at [338, 228] on input "Vessel Name" at bounding box center [375, 229] width 153 height 16
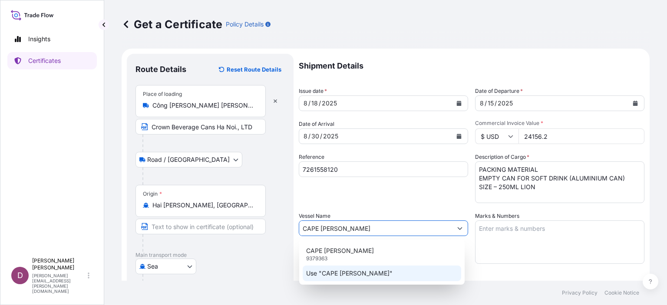
click at [348, 272] on p "Use "CAPE FAWLEY"" at bounding box center [349, 273] width 86 height 9
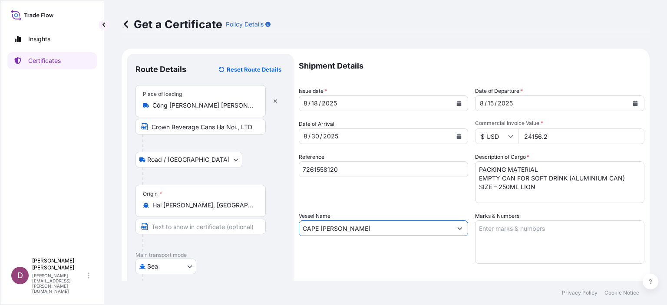
type input "CAPE FAWLEY"
click at [491, 231] on textarea "Marks & Numbers" at bounding box center [559, 242] width 169 height 43
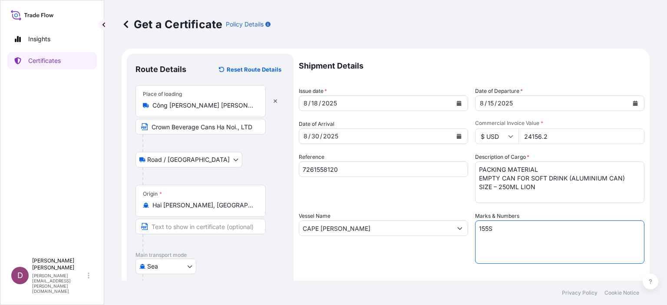
type textarea "155S"
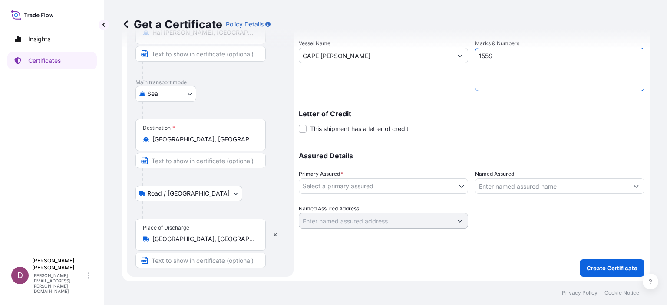
scroll to position [173, 0]
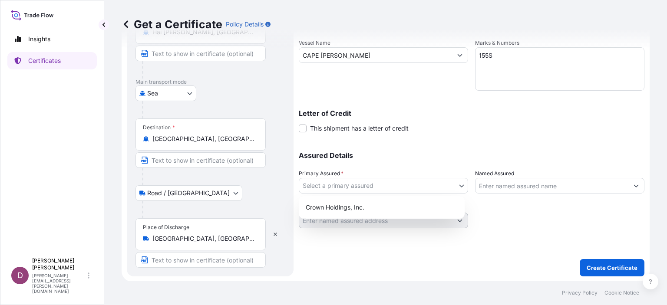
click at [321, 185] on body "Insights Certificates D Duong Vuong duong.vuong@crowncork.com.vn Get a Certific…" at bounding box center [333, 152] width 667 height 305
click at [321, 208] on div "Crown Holdings, Inc." at bounding box center [381, 208] width 159 height 16
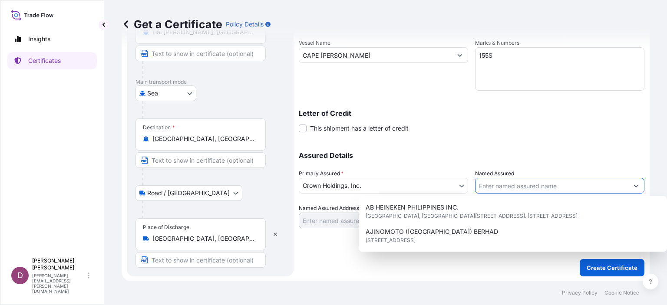
click at [495, 185] on input "Named Assured" at bounding box center [551, 186] width 153 height 16
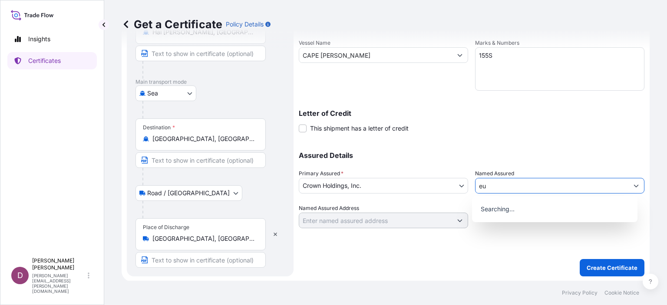
type input "e"
type input "ẻ"
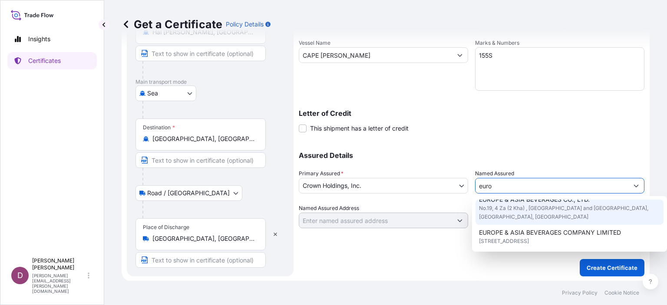
scroll to position [57, 0]
click at [524, 221] on span "No.19, 4 Za (2 Kha) , Corner of Baho Road and Nilar Street Hlaing Township, Yan…" at bounding box center [569, 212] width 181 height 17
type input "EUROPE & ASIA BEVERAGES CO., LTD."
type input "No.19, 4 Za (2 Kha) , Corner of Baho Road and Nilar Street Hlaing Township"
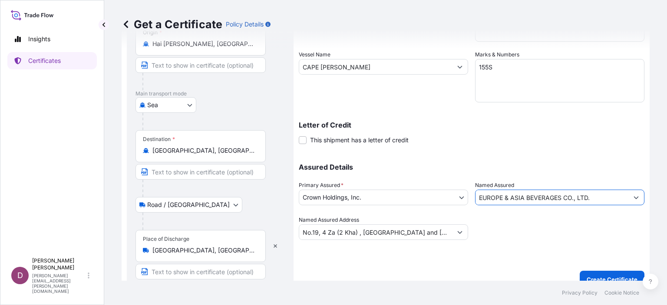
scroll to position [173, 0]
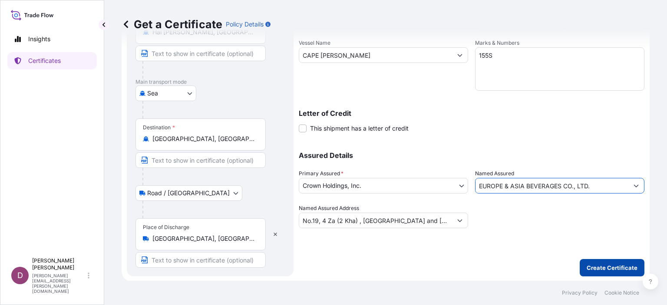
type input "EUROPE & ASIA BEVERAGES CO., LTD."
click at [604, 262] on button "Create Certificate" at bounding box center [612, 267] width 65 height 17
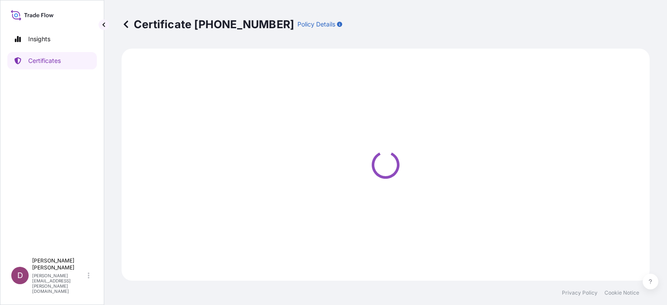
select select "Road / Inland"
select select "Sea"
select select "Road / Inland"
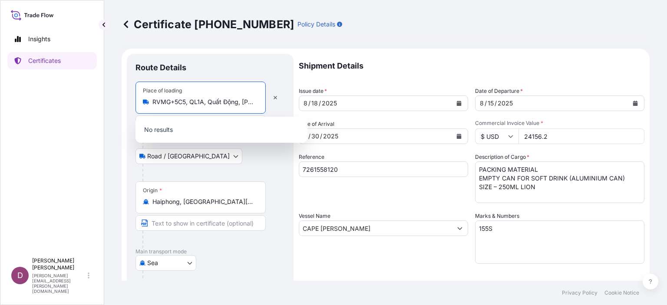
click at [181, 100] on input "RVMG+5C5, QL1A, Quất Động, Thường Tín, Hà Nội, Vietnam" at bounding box center [203, 102] width 102 height 9
click at [64, 62] on link "Certificates" at bounding box center [51, 60] width 89 height 17
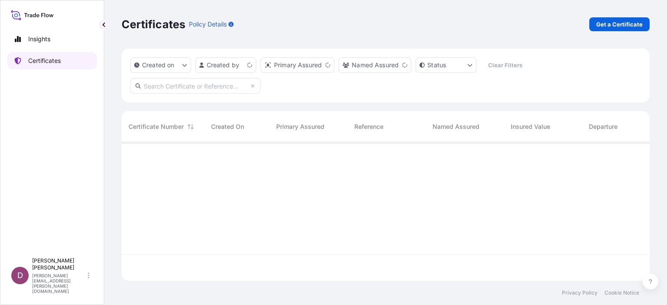
scroll to position [137, 521]
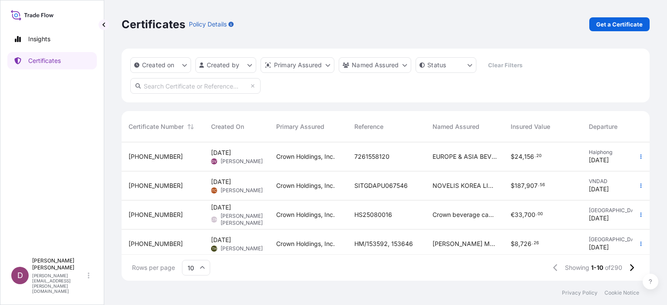
click at [215, 156] on span "Aug 18, 2025" at bounding box center [221, 153] width 20 height 9
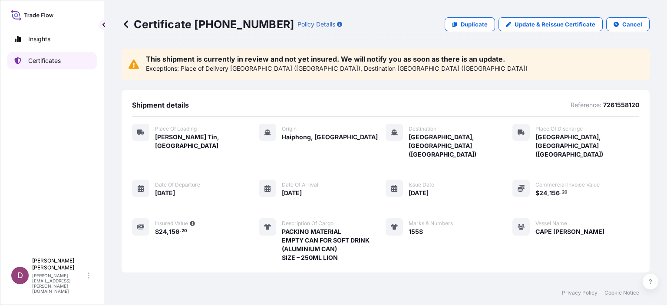
click at [45, 59] on p "Certificates" at bounding box center [44, 60] width 33 height 9
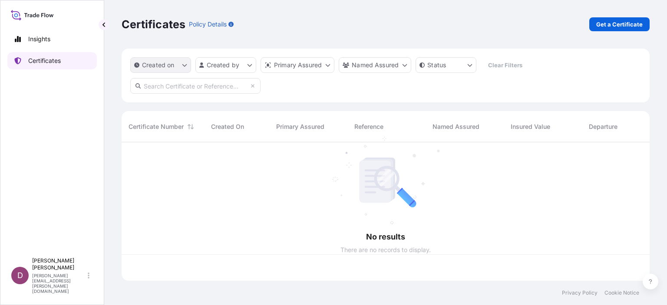
scroll to position [137, 521]
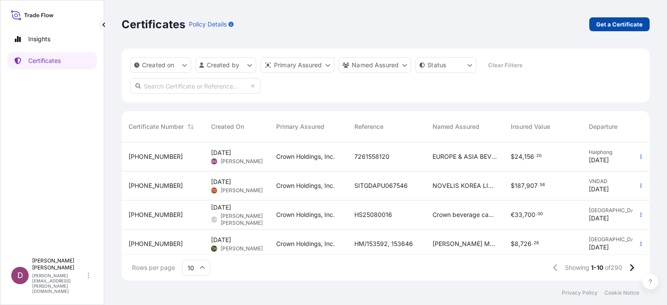
click at [627, 27] on p "Get a Certificate" at bounding box center [619, 24] width 46 height 9
select select "Sea"
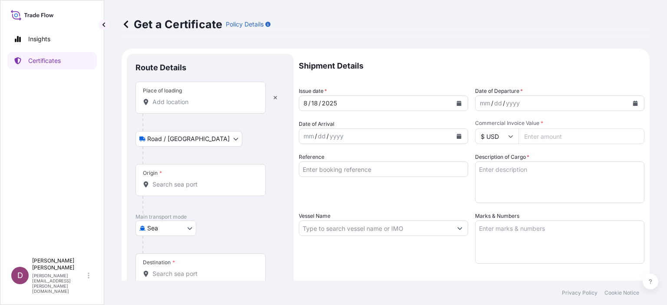
click at [208, 109] on div "Place of loading" at bounding box center [200, 98] width 130 height 32
click at [208, 106] on input "Place of loading" at bounding box center [203, 102] width 102 height 9
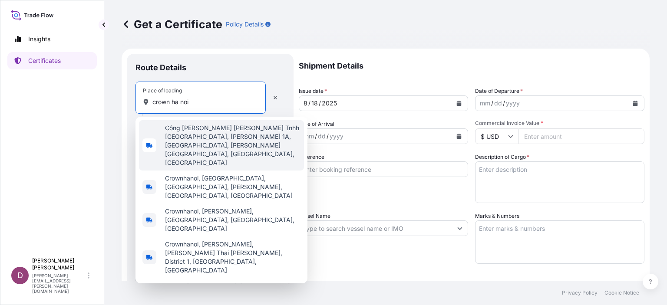
click at [189, 134] on span "Công Ty Liên Doanh Tnhh Crown Hà Nội, Quốc lộ 1A, Quất Động, Thường Tín, Hanoi,…" at bounding box center [232, 145] width 135 height 43
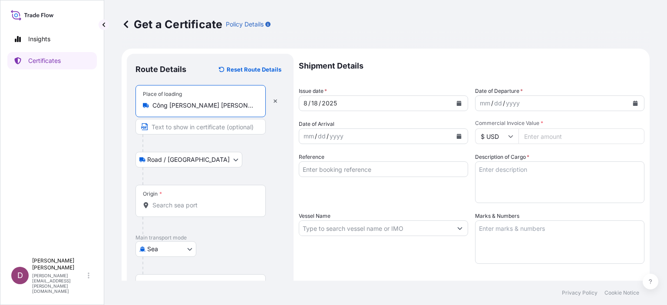
type input "Công Ty Liên Doanh Tnhh Crown Hà Nội, Quốc lộ 1A, Quất Động, Thường Tín, Hanoi,…"
click at [170, 129] on input "Text to appear on certificate" at bounding box center [200, 127] width 130 height 16
type input "Crown Beverage Cans Ha Noi., LTD"
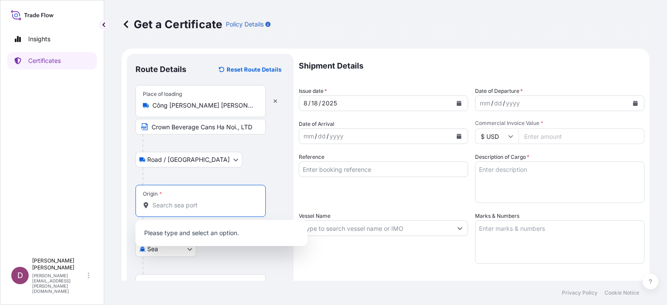
click at [181, 205] on input "Origin *" at bounding box center [203, 205] width 102 height 9
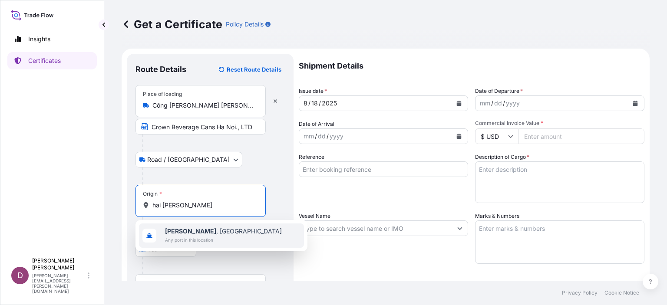
click at [200, 238] on span "Any port in this location" at bounding box center [223, 240] width 117 height 9
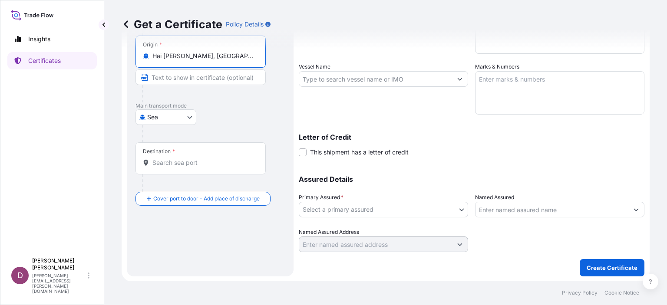
scroll to position [149, 0]
type input "Hai Phong, Vietnam"
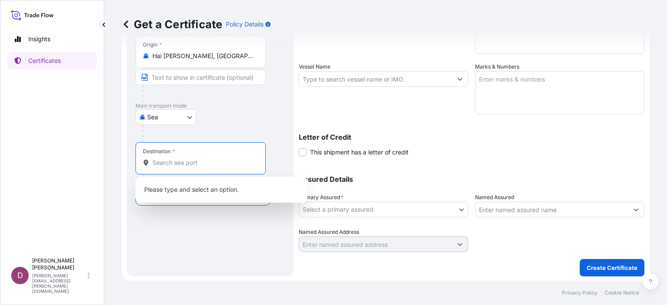
click at [180, 158] on input "Destination *" at bounding box center [203, 162] width 102 height 9
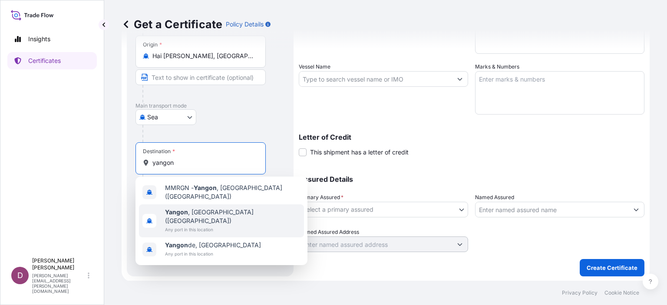
click at [191, 213] on span "Yangon , Myanmar (Burma)" at bounding box center [232, 216] width 135 height 17
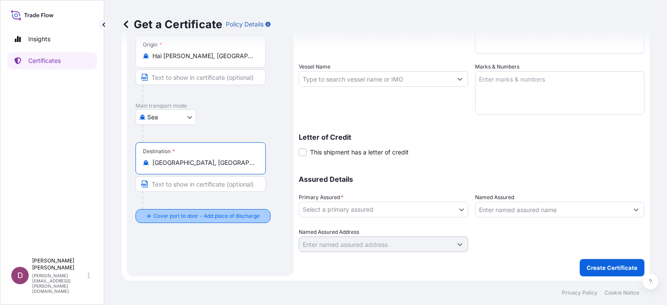
type input "Yangon, Myanmar (Burma)"
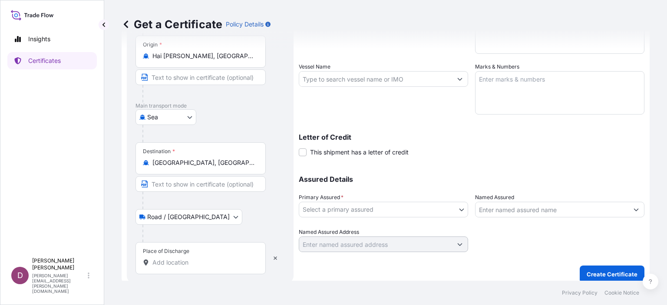
click at [190, 270] on div "Place of Discharge" at bounding box center [200, 258] width 130 height 32
click at [190, 267] on input "Place of Discharge" at bounding box center [203, 262] width 102 height 9
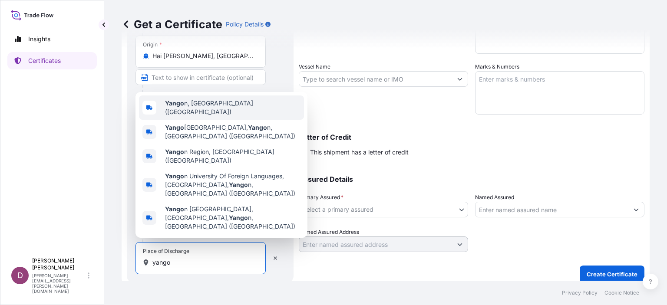
click at [170, 107] on b "Yango" at bounding box center [174, 102] width 19 height 7
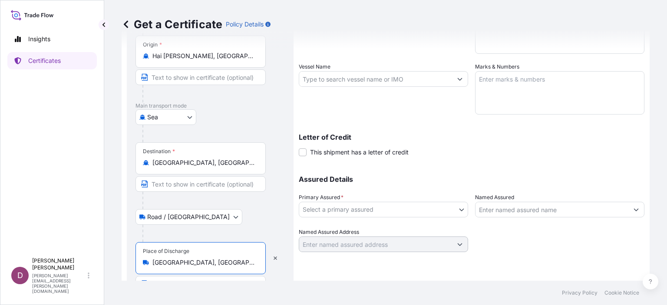
scroll to position [0, 0]
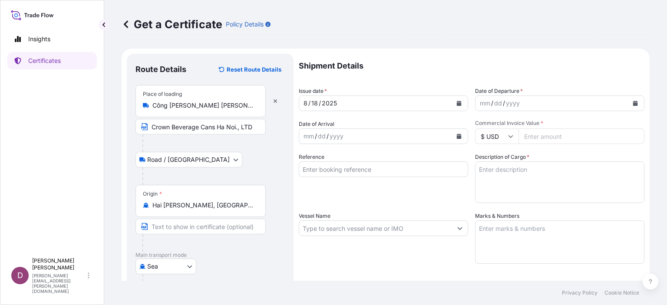
type input "Yangon, Myanmar (Burma)"
click at [479, 104] on div "mm" at bounding box center [485, 103] width 12 height 10
click at [376, 138] on div "mm / dd / yyyy" at bounding box center [375, 137] width 153 height 16
click at [542, 139] on input "Commercial Invoice Value *" at bounding box center [581, 137] width 126 height 16
type input "48312"
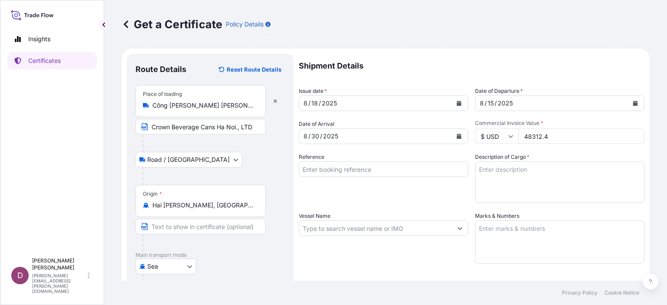
type input "48312.4"
click at [350, 171] on input "Reference" at bounding box center [383, 170] width 169 height 16
type input "7261558120"
click at [485, 178] on textarea "Description of Cargo *" at bounding box center [559, 183] width 169 height 42
paste textarea "PACKING MATERIAL EMPTY CAN FOR SOFT DRINK (ALUMINIUM CAN) SIZE - 250ML FIRE DRA…"
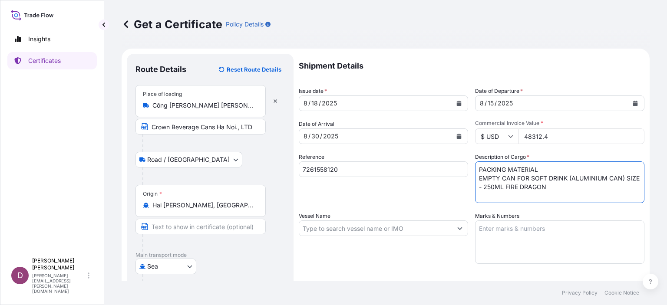
type textarea "PACKING MATERIAL EMPTY CAN FOR SOFT DRINK (ALUMINIUM CAN) SIZE - 250ML FIRE DRA…"
click at [338, 232] on input "Vessel Name" at bounding box center [375, 229] width 153 height 16
type input "c"
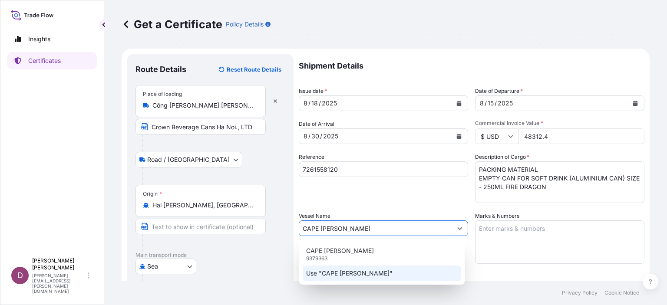
click at [357, 274] on p "Use "CAPE FAWLEY"" at bounding box center [349, 273] width 86 height 9
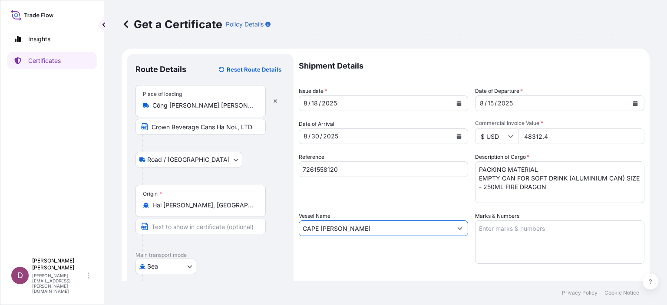
type input "CAPE FAWLEY"
click at [518, 231] on textarea "Marks & Numbers" at bounding box center [559, 242] width 169 height 43
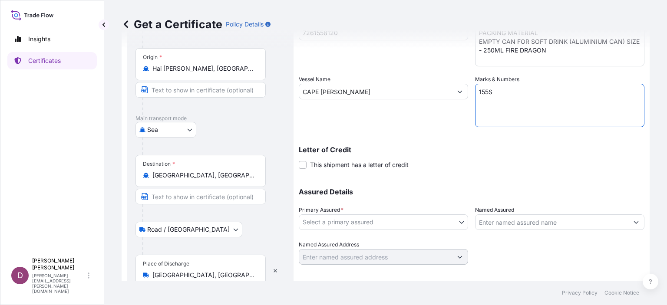
scroll to position [173, 0]
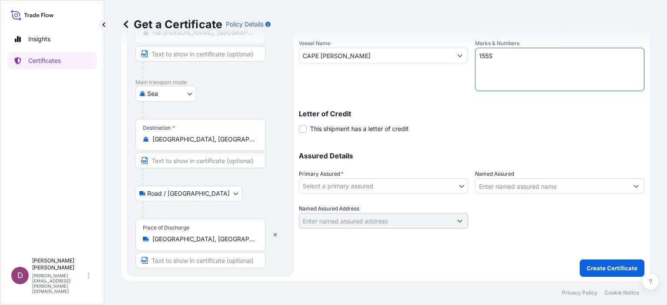
type textarea "155S"
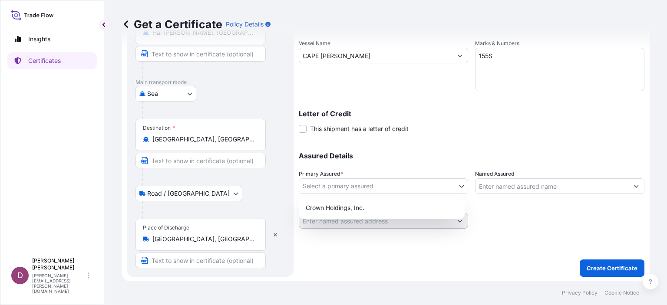
click at [353, 187] on body "Insights Certificates D Duong Vuong duong.vuong@crowncork.com.vn Get a Certific…" at bounding box center [333, 152] width 667 height 305
click at [356, 204] on div "Crown Holdings, Inc." at bounding box center [381, 208] width 159 height 16
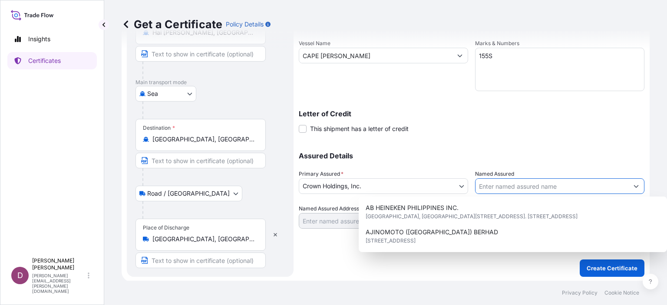
click at [495, 183] on input "Named Assured" at bounding box center [551, 186] width 153 height 16
type input "U"
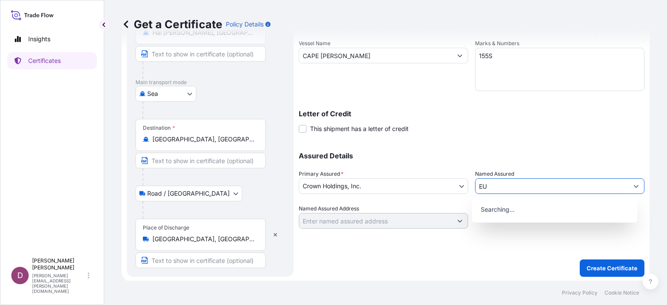
type input "E"
type input "Ẻ"
type input "E"
type input "Ẻ"
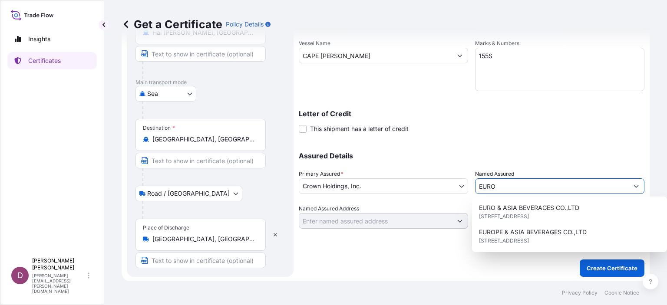
scroll to position [173, 0]
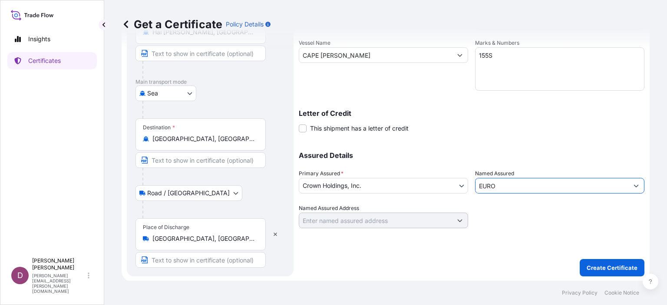
click at [495, 183] on input "EURO" at bounding box center [551, 186] width 153 height 16
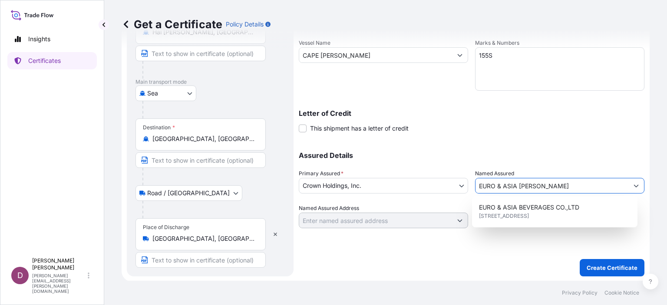
click at [634, 185] on icon "Show suggestions" at bounding box center [636, 186] width 5 height 3
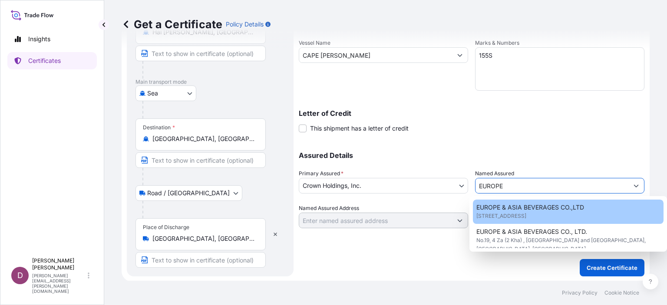
scroll to position [14, 0]
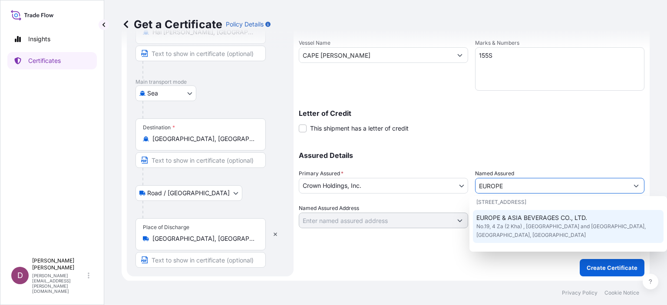
click at [533, 236] on span "No.19, 4 Za (2 Kha) , Corner of Baho Road and Nilar Street Hlaing Township, Yan…" at bounding box center [568, 230] width 184 height 17
type input "EUROPE & ASIA BEVERAGES CO., LTD."
type input "No.19, 4 Za (2 Kha) , Corner of Baho Road and Nilar Street Hlaing Township"
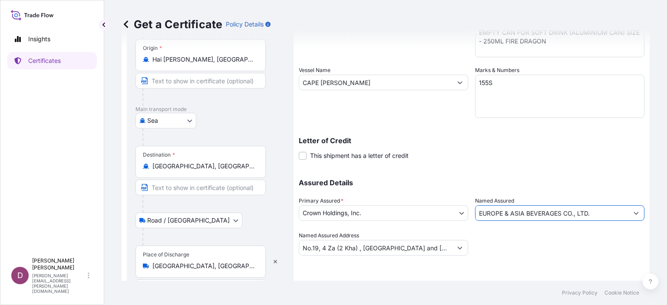
scroll to position [173, 0]
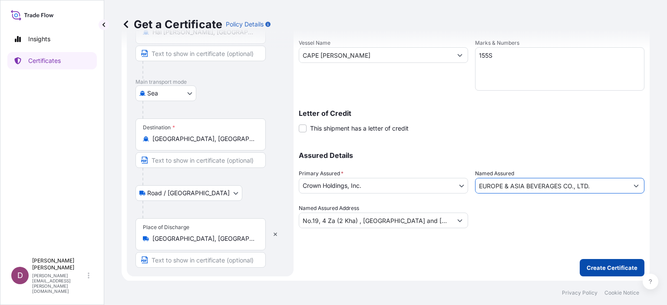
type input "EUROPE & ASIA BEVERAGES CO., LTD."
click at [594, 265] on p "Create Certificate" at bounding box center [612, 268] width 51 height 9
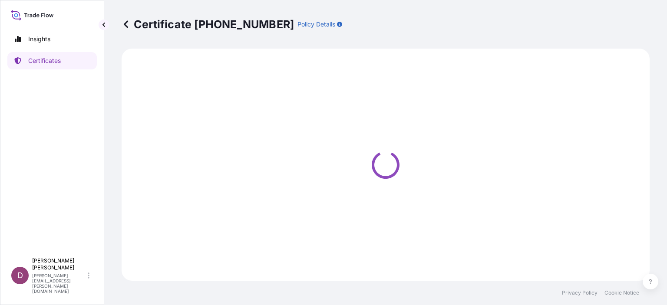
select select "Road / Inland"
select select "Sea"
select select "Road / Inland"
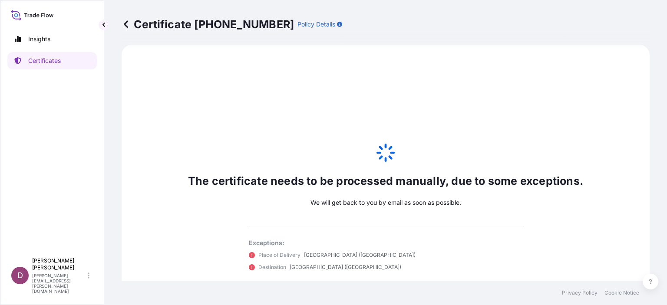
scroll to position [472, 0]
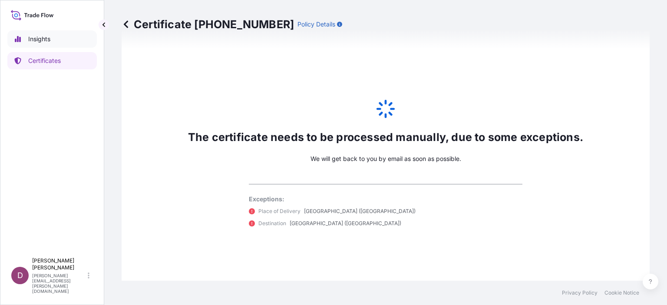
click at [31, 41] on p "Insights" at bounding box center [39, 39] width 22 height 9
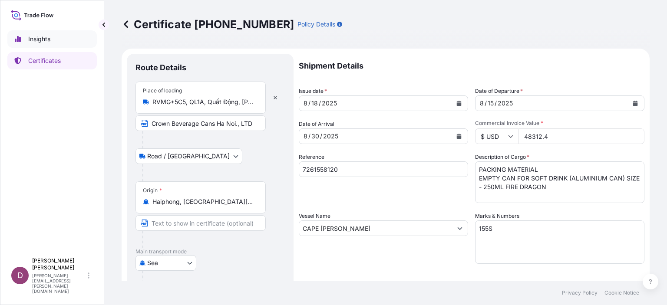
select select "2025"
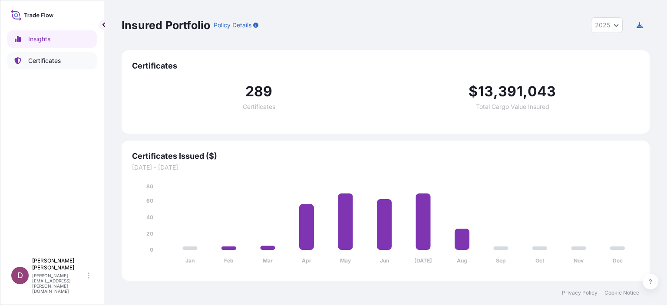
click at [40, 63] on p "Certificates" at bounding box center [44, 60] width 33 height 9
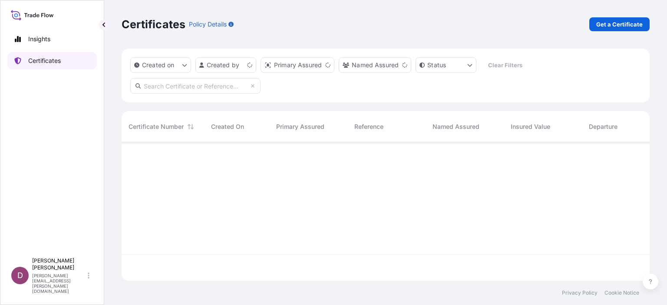
scroll to position [137, 521]
